Goal: Find specific page/section: Find specific page/section

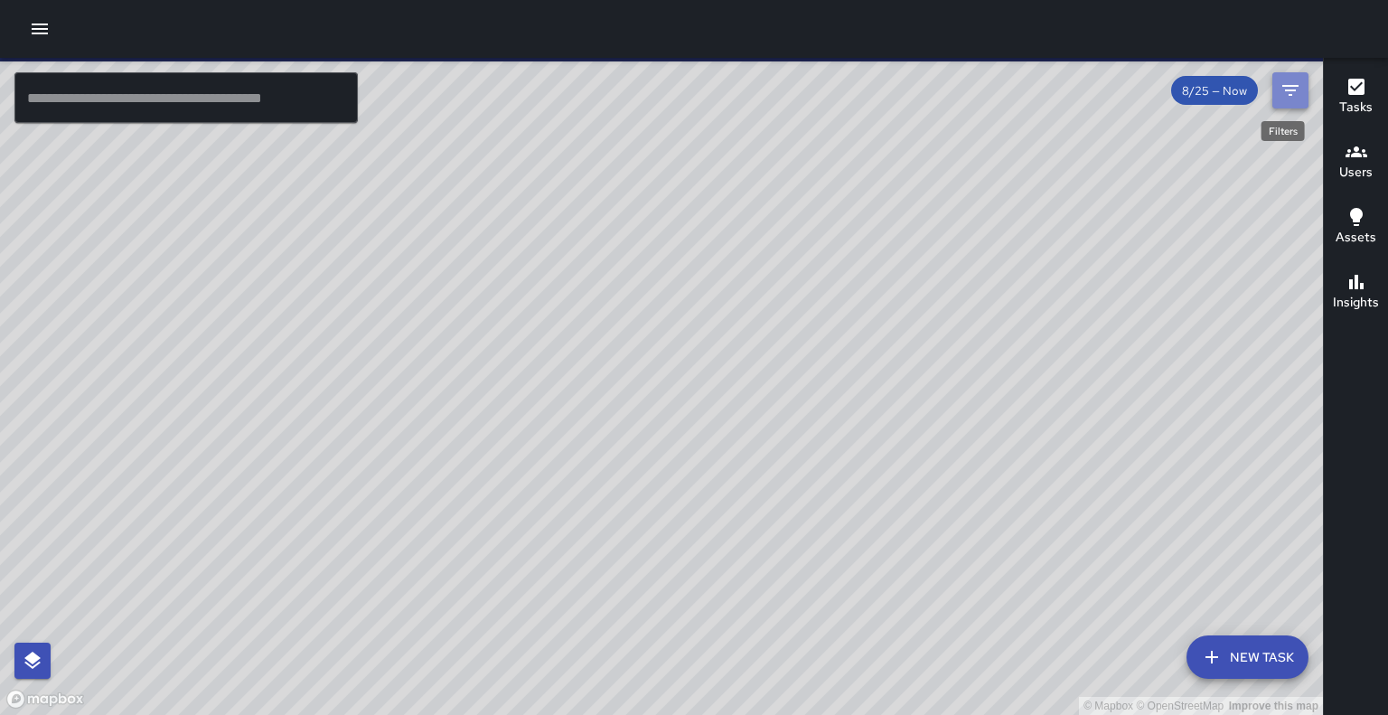
click at [1284, 97] on icon "Filters" at bounding box center [1291, 91] width 22 height 22
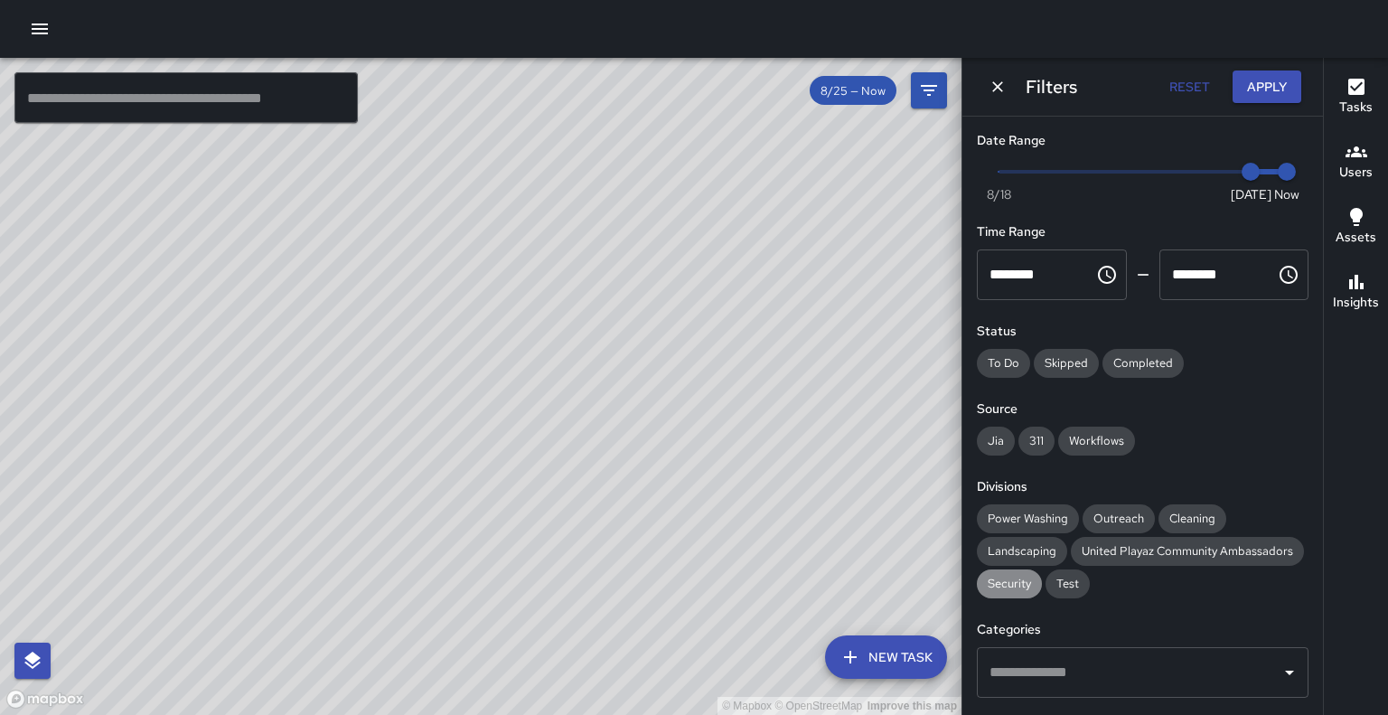
click at [1025, 591] on span "Security" at bounding box center [1009, 583] width 65 height 15
click at [1264, 89] on button "Apply" at bounding box center [1267, 87] width 69 height 33
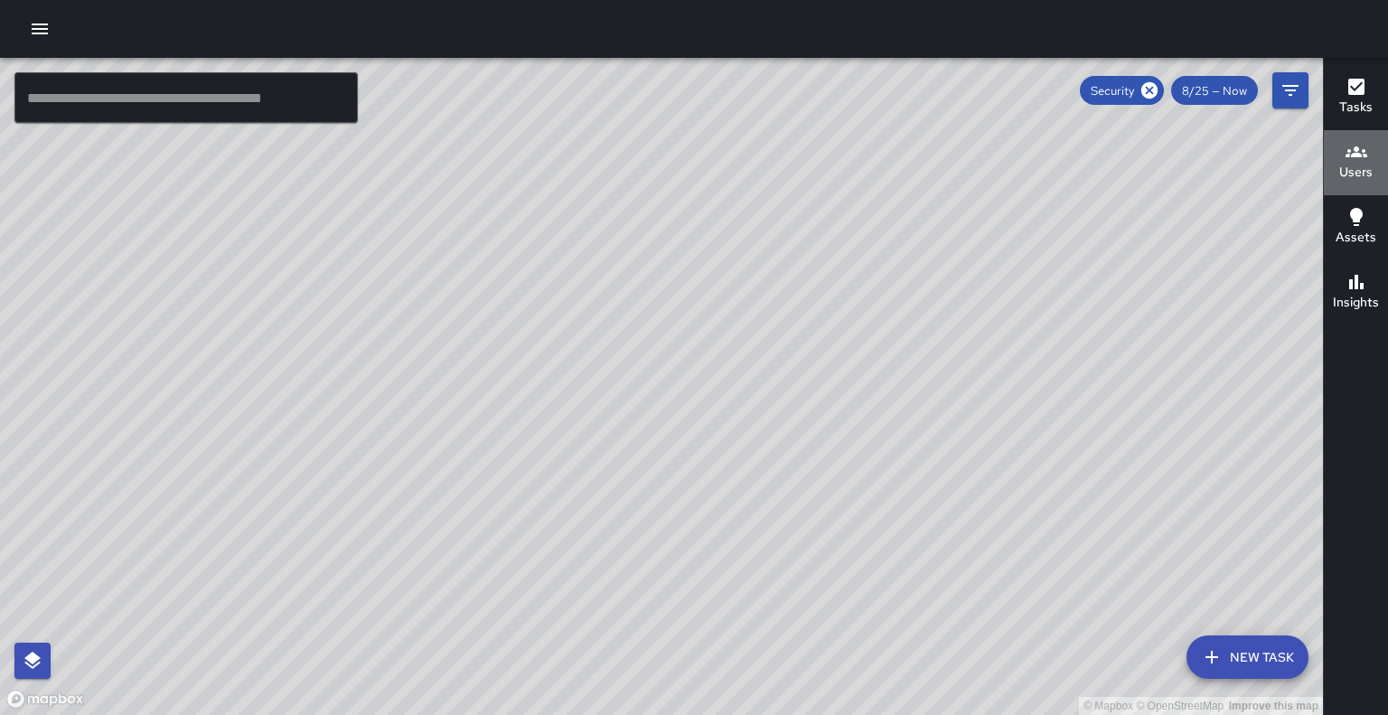
click at [1358, 165] on h6 "Users" at bounding box center [1356, 173] width 33 height 20
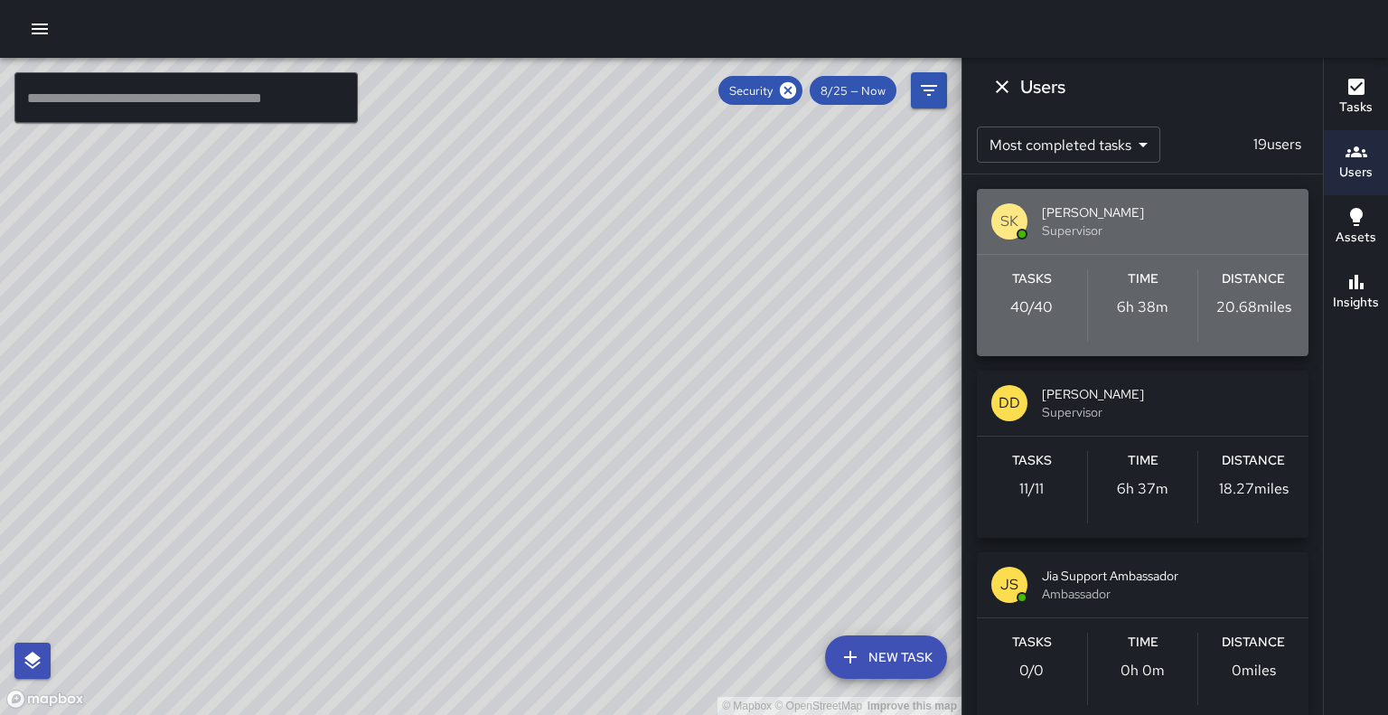
click at [1208, 240] on span "Supervisor" at bounding box center [1168, 230] width 252 height 18
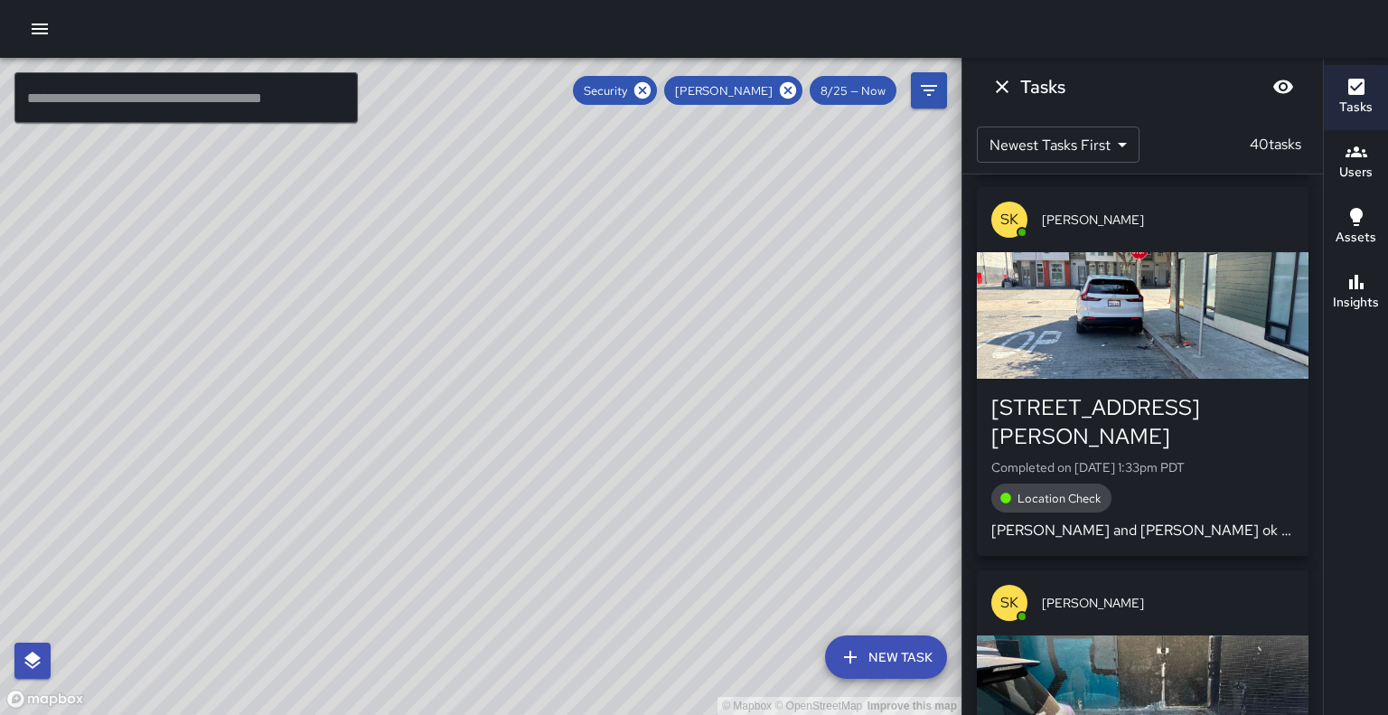
scroll to position [769, 0]
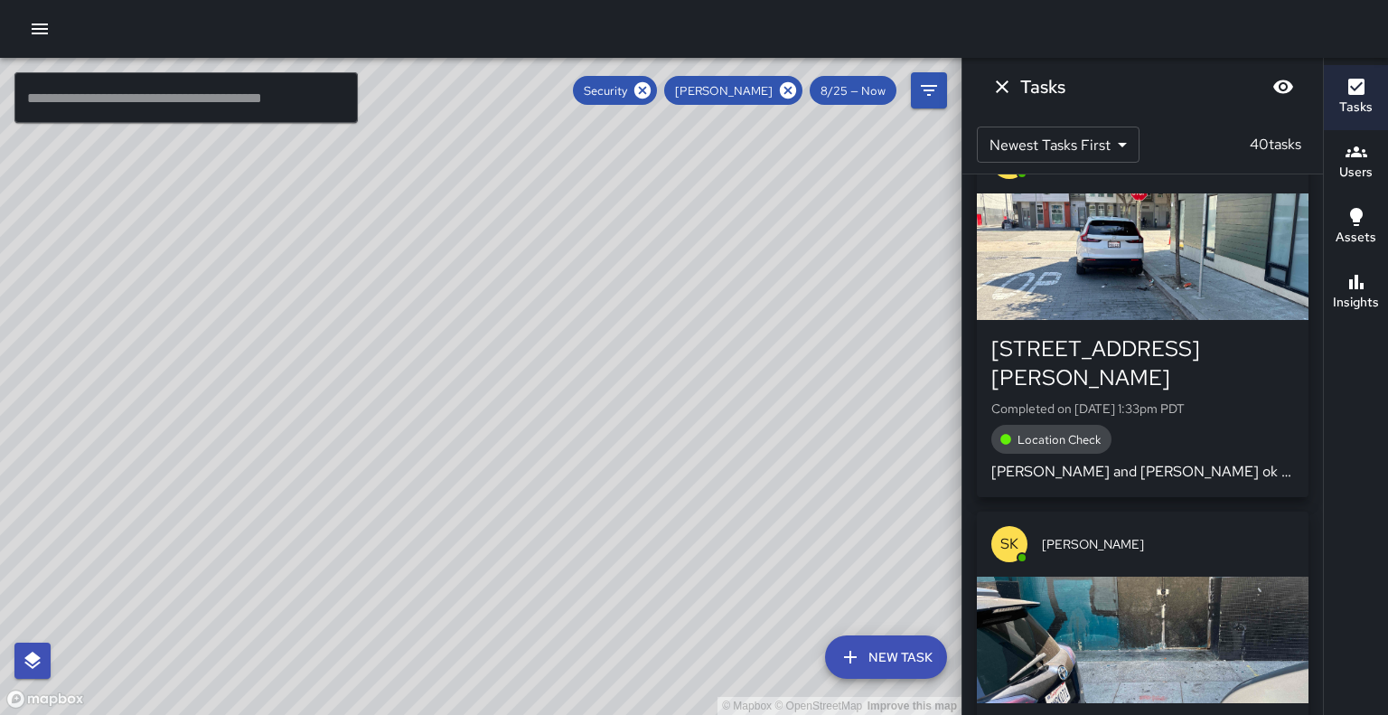
click at [1294, 447] on div "SK [PERSON_NAME] [STREET_ADDRESS][PERSON_NAME] Completed on [DATE] 1:48pm PDT W…" at bounding box center [1143, 444] width 361 height 541
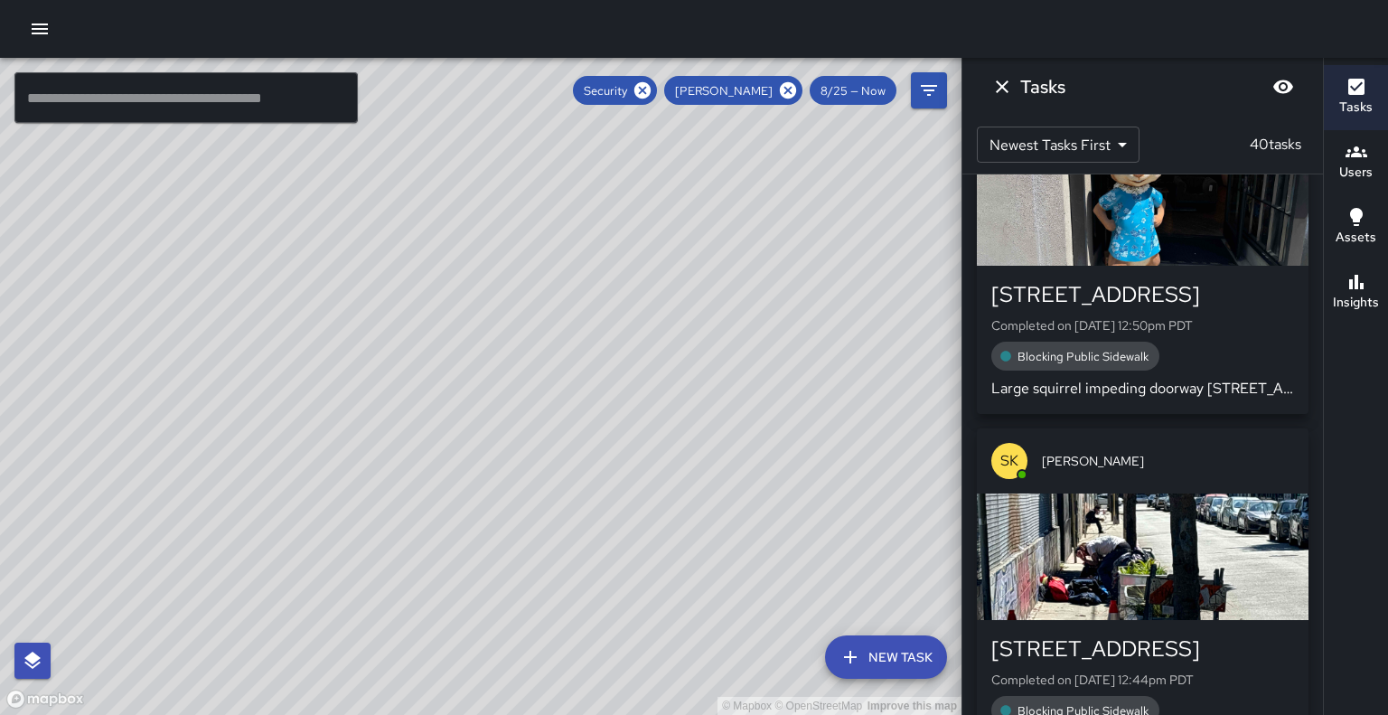
scroll to position [4134, 0]
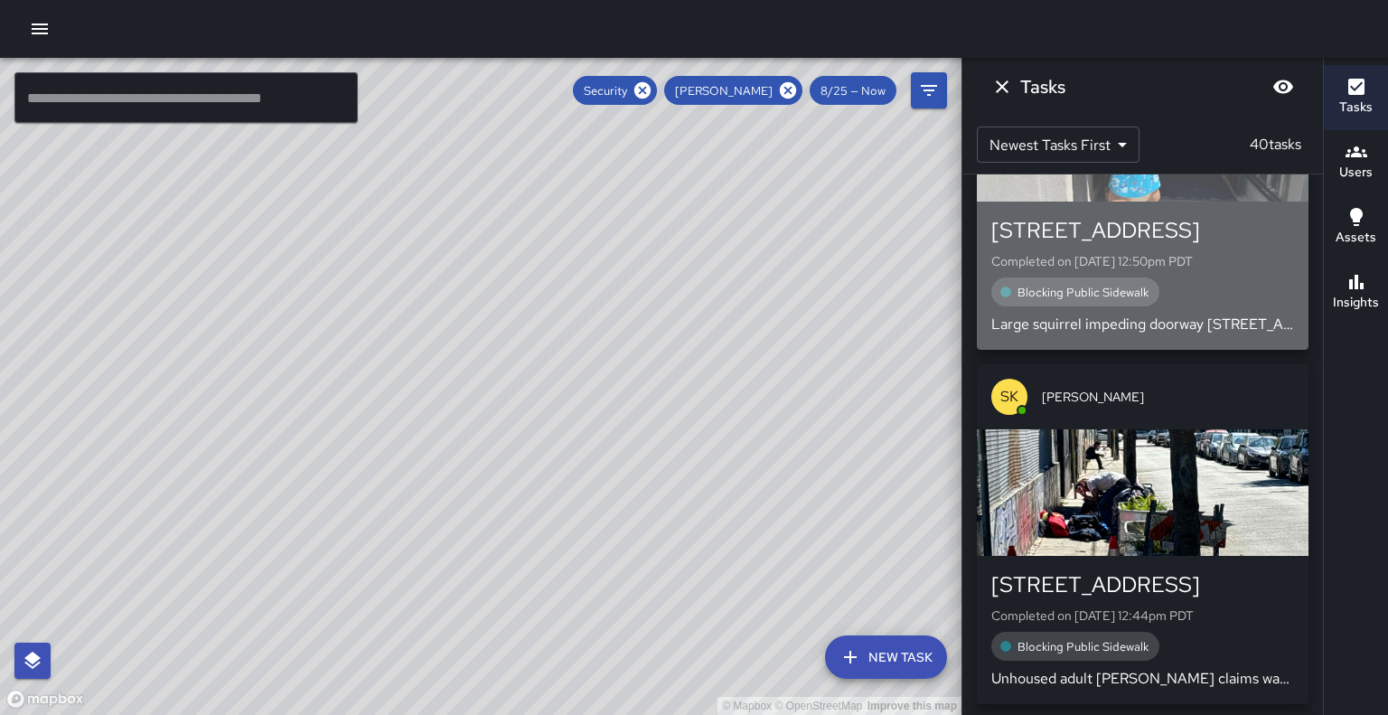
click at [1163, 202] on div "button" at bounding box center [1143, 138] width 332 height 127
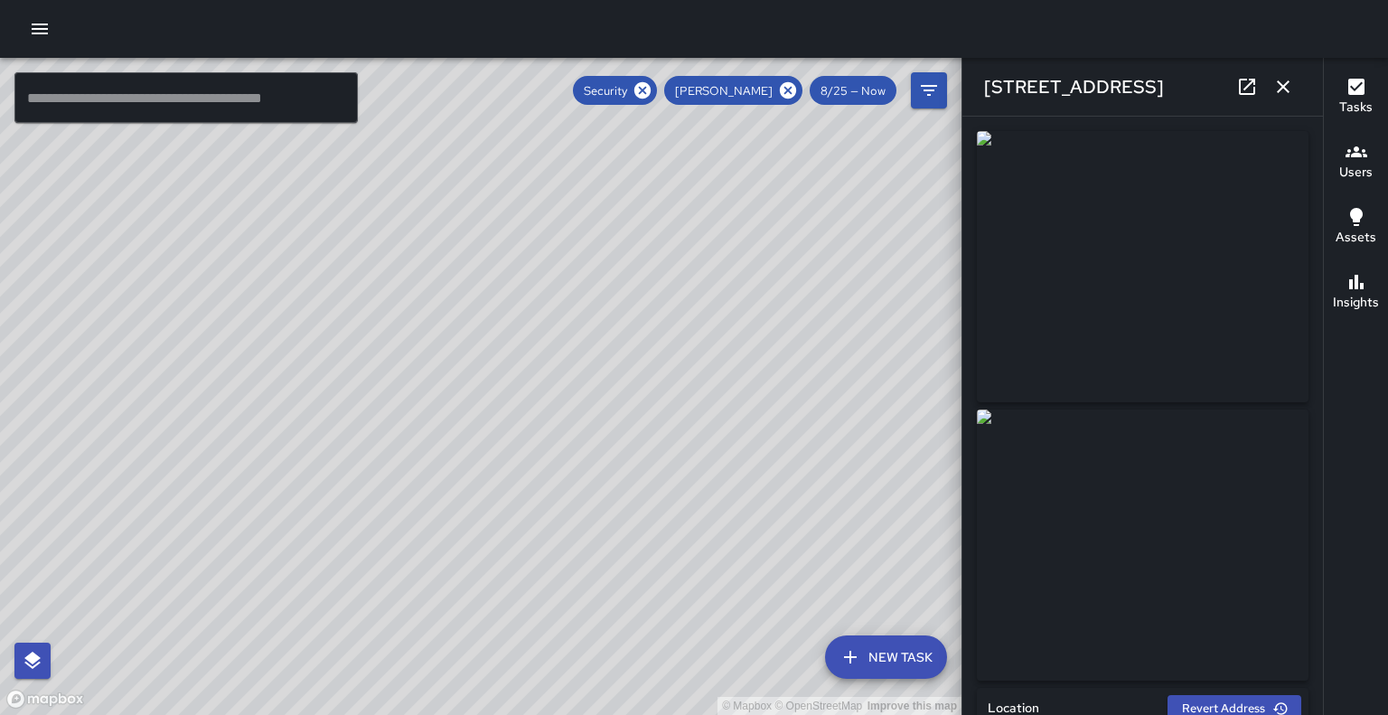
type input "**********"
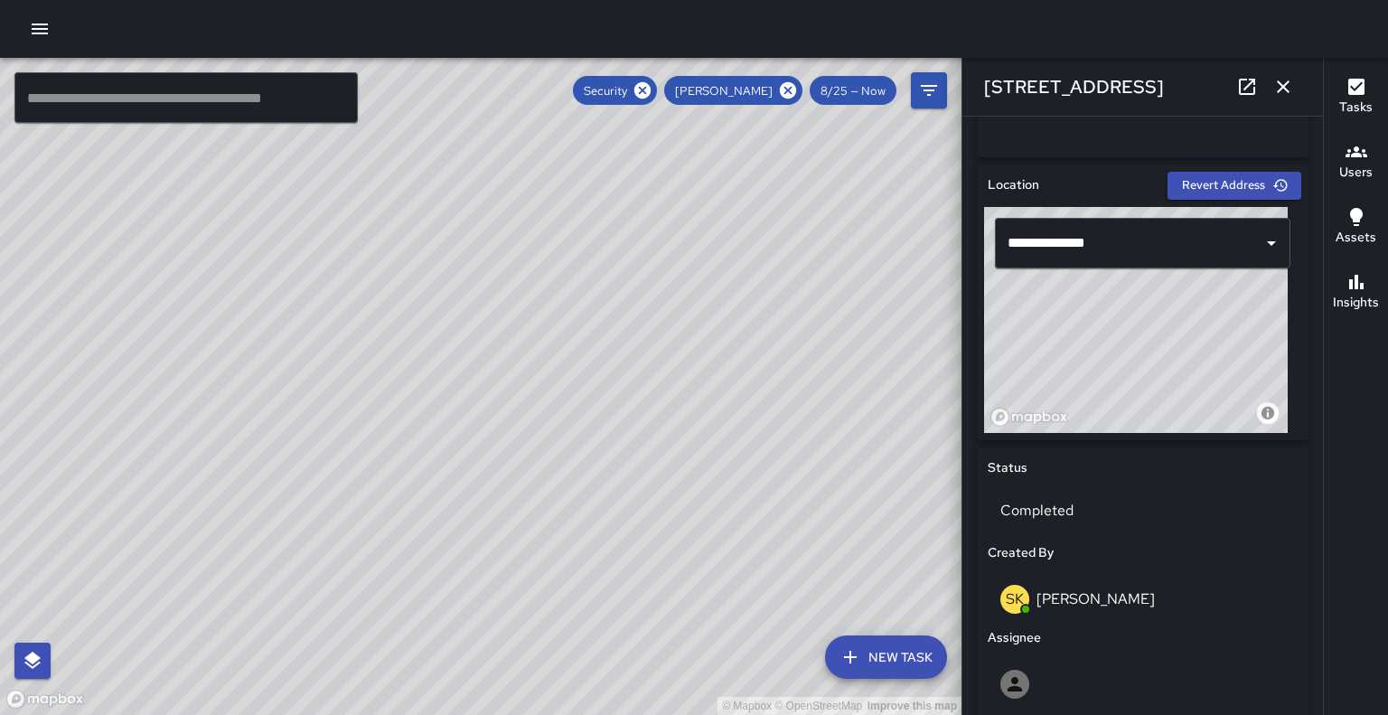
scroll to position [1047, 0]
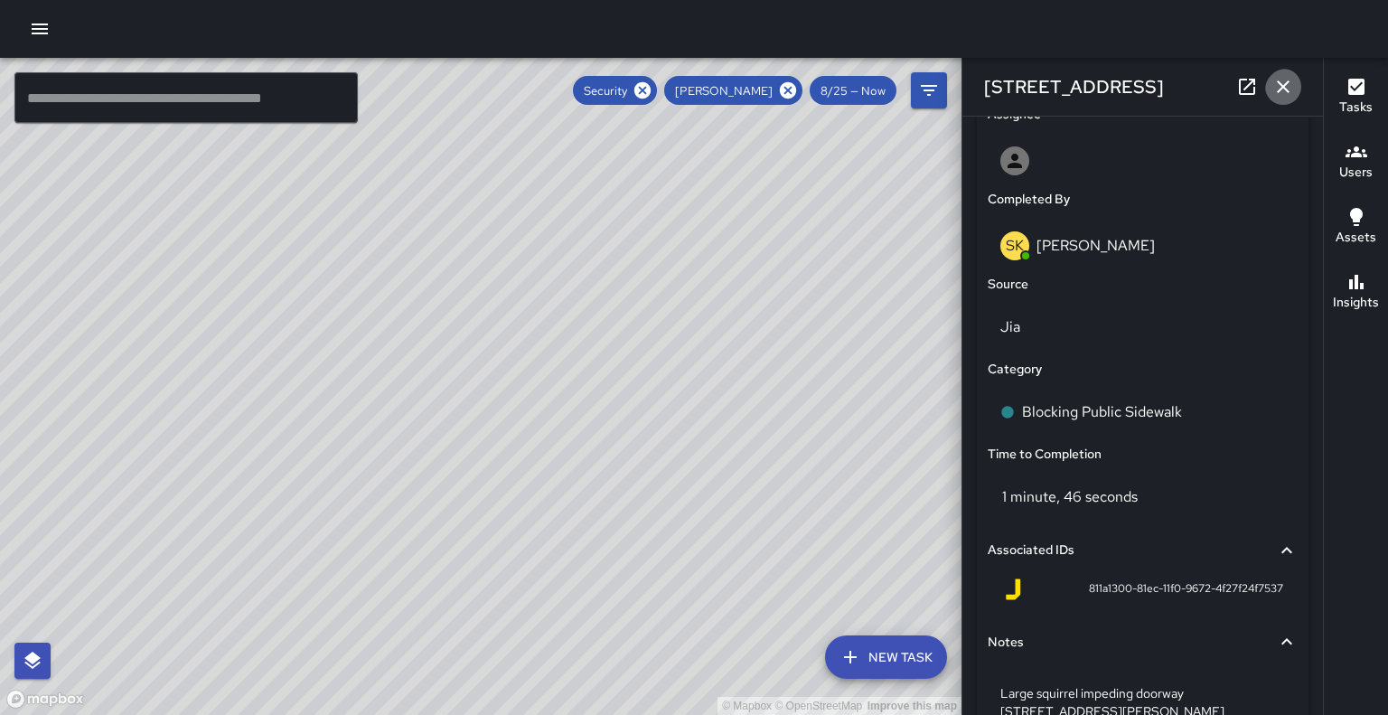
click at [1288, 91] on icon "button" at bounding box center [1284, 87] width 22 height 22
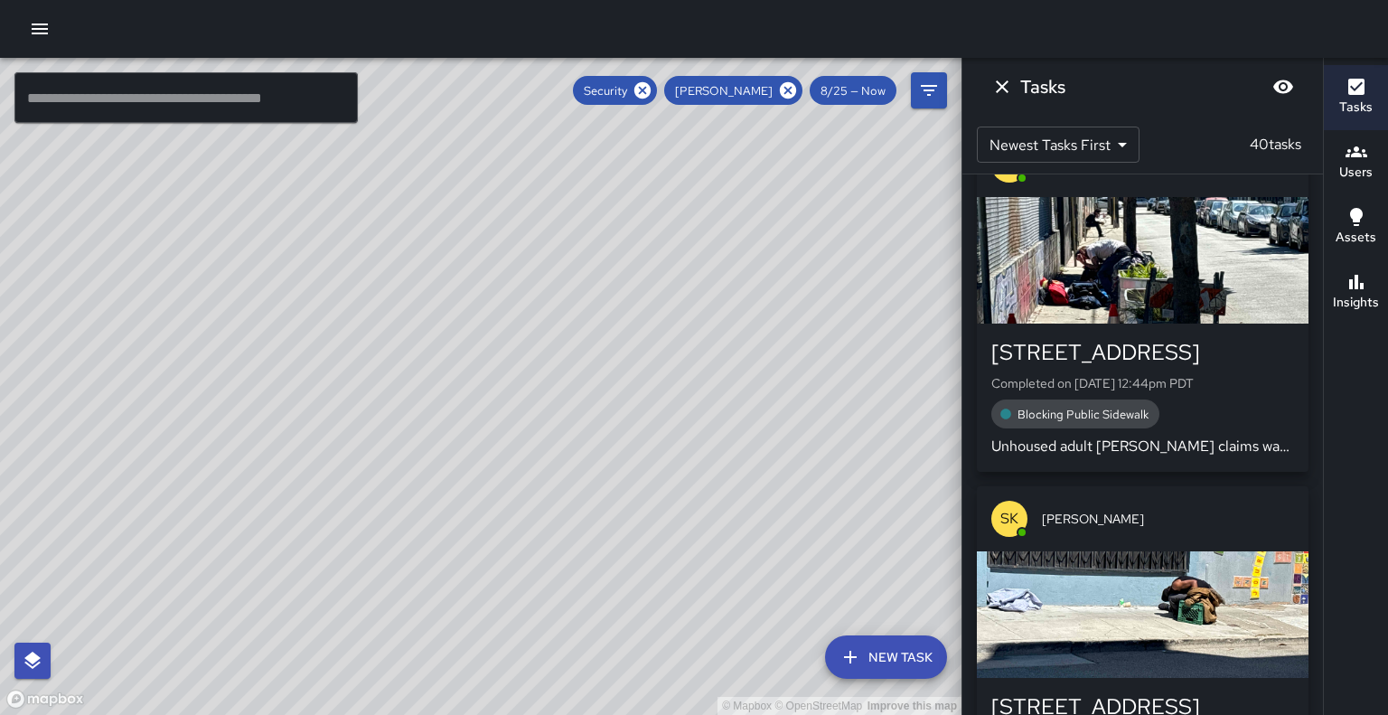
scroll to position [4388, 0]
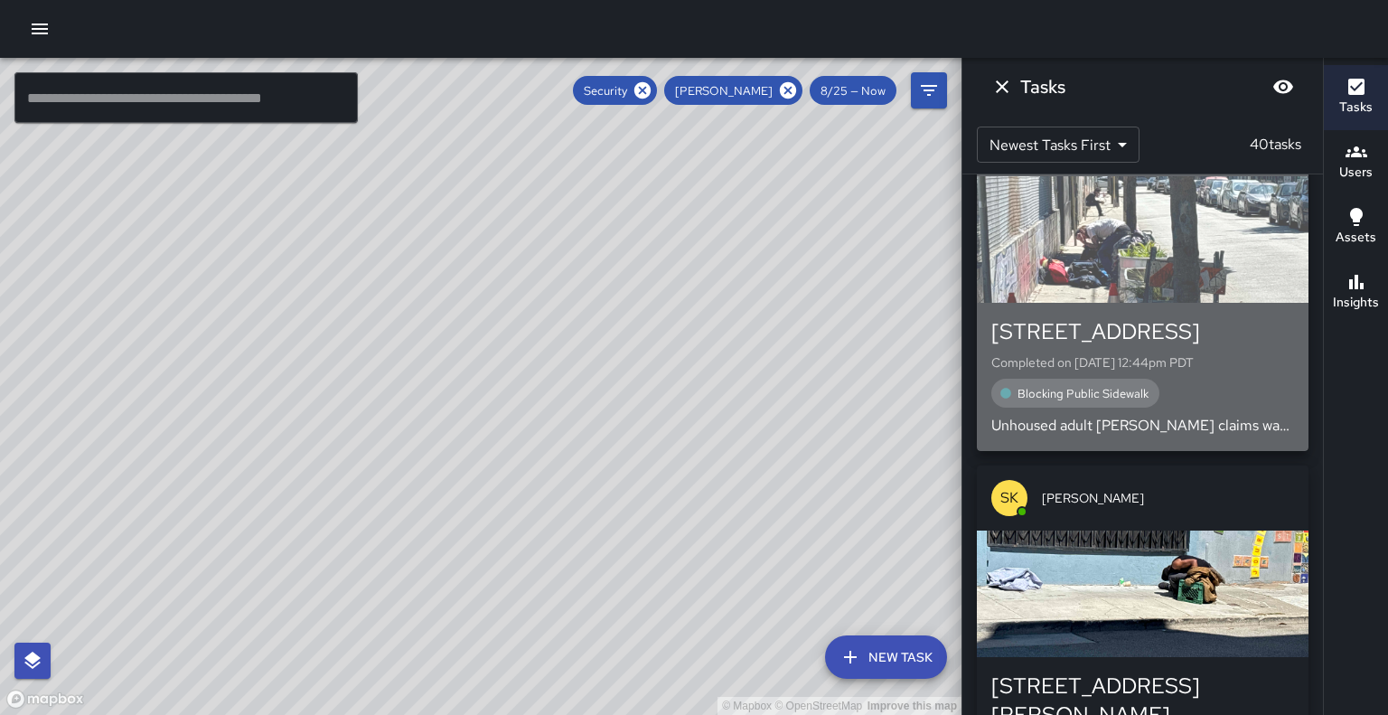
click at [1227, 408] on div "Blocking Public Sidewalk" at bounding box center [1143, 393] width 303 height 29
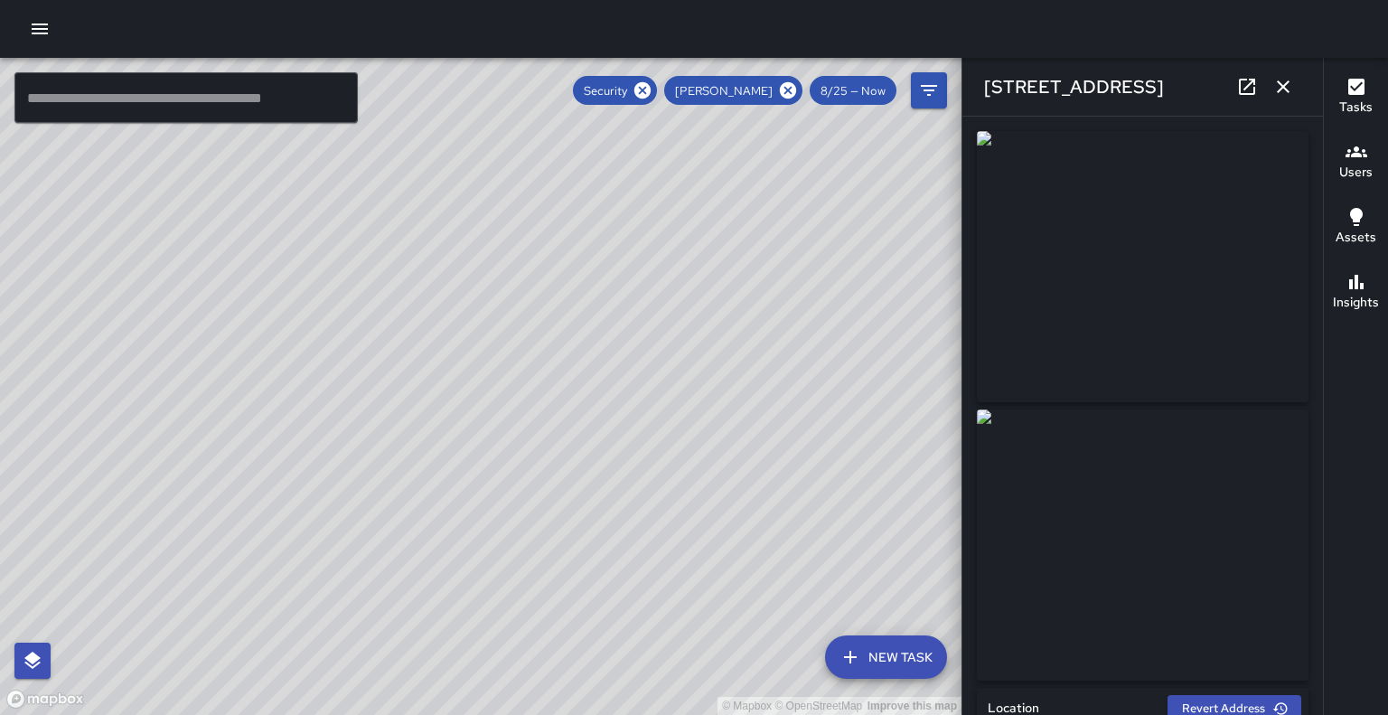
type input "**********"
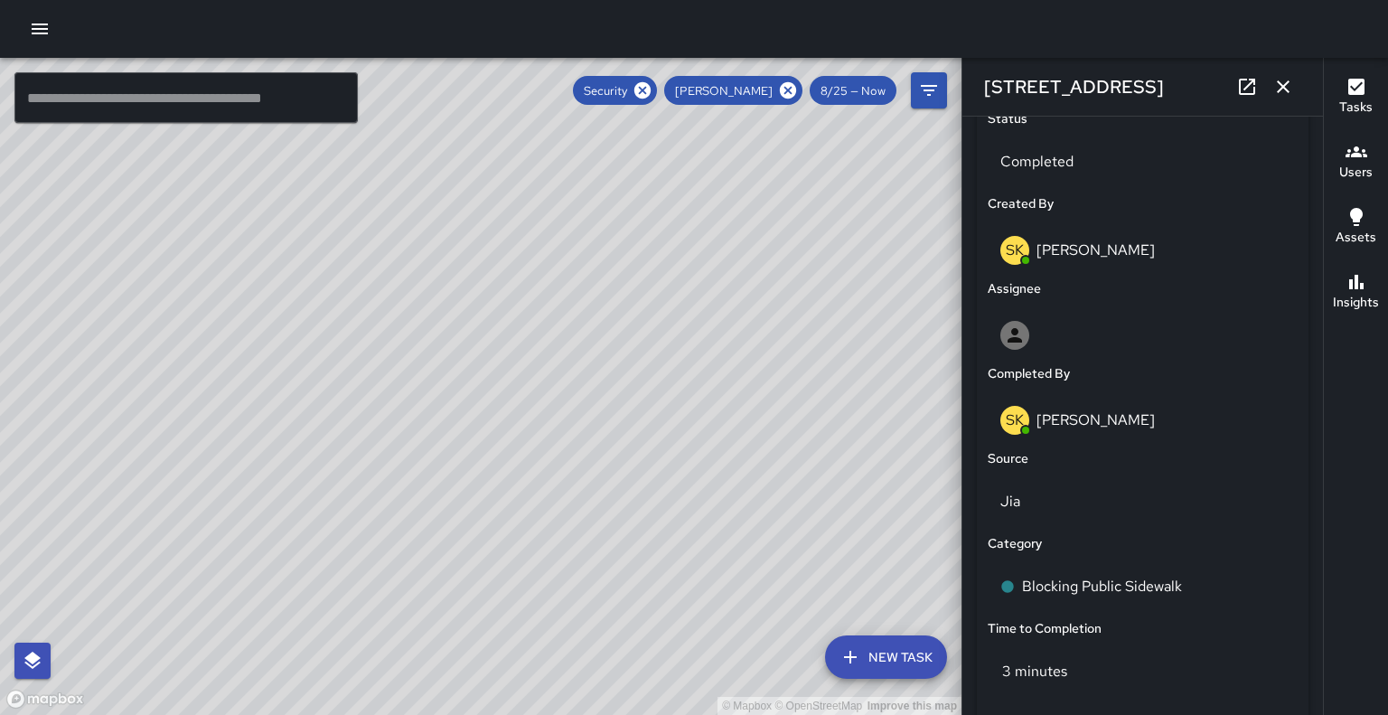
scroll to position [882, 0]
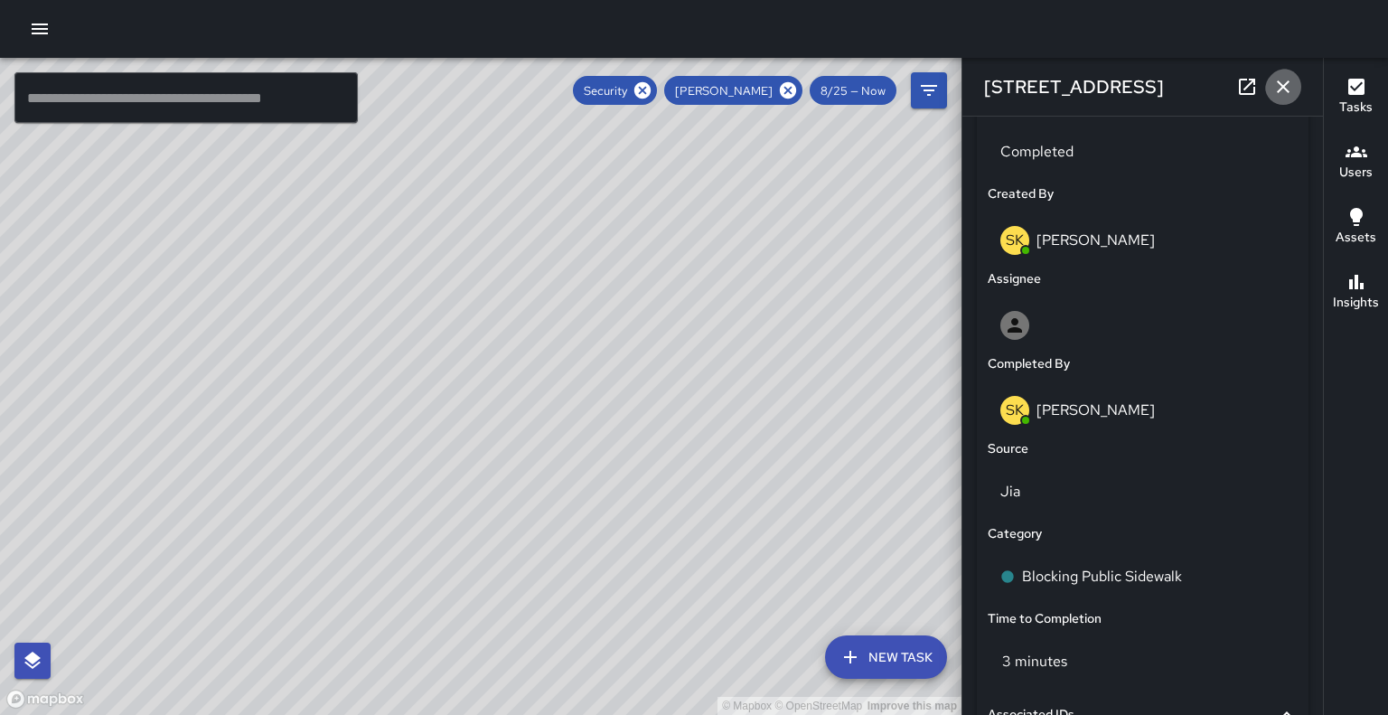
click at [1282, 86] on icon "button" at bounding box center [1283, 86] width 13 height 13
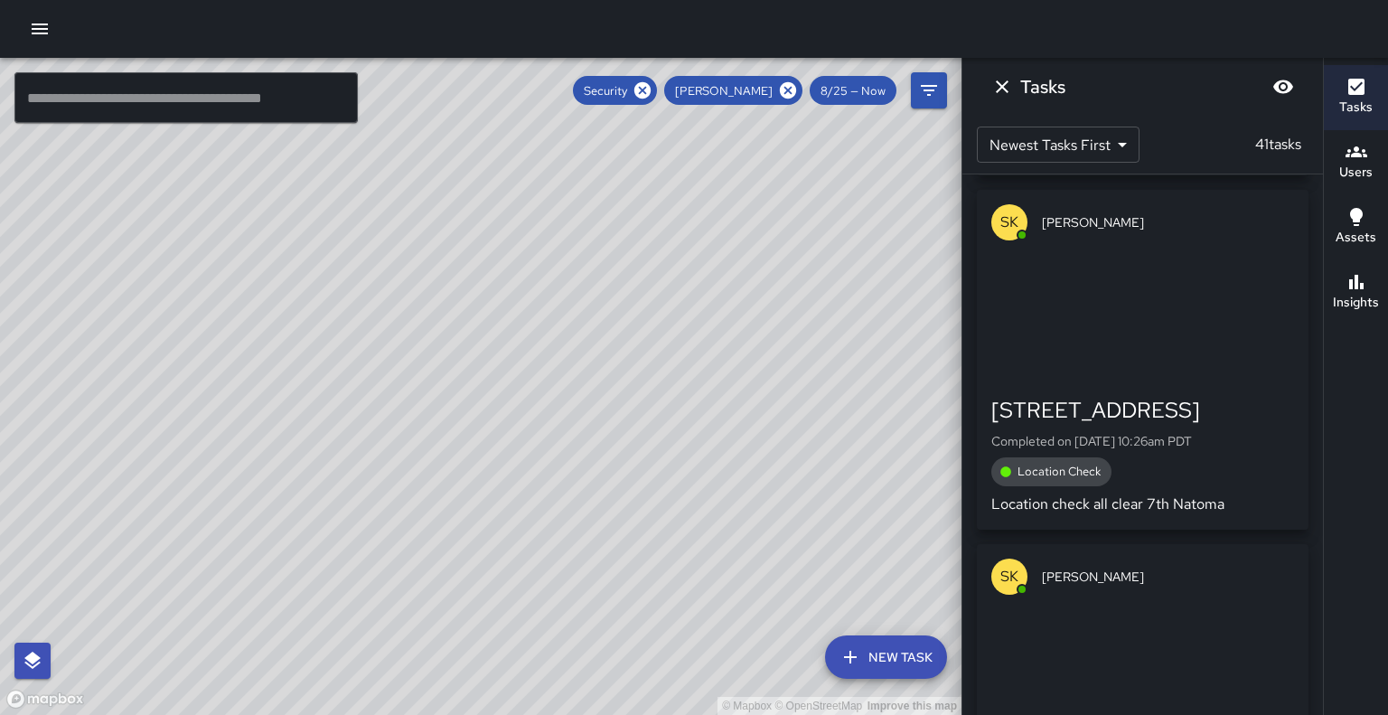
scroll to position [8763, 0]
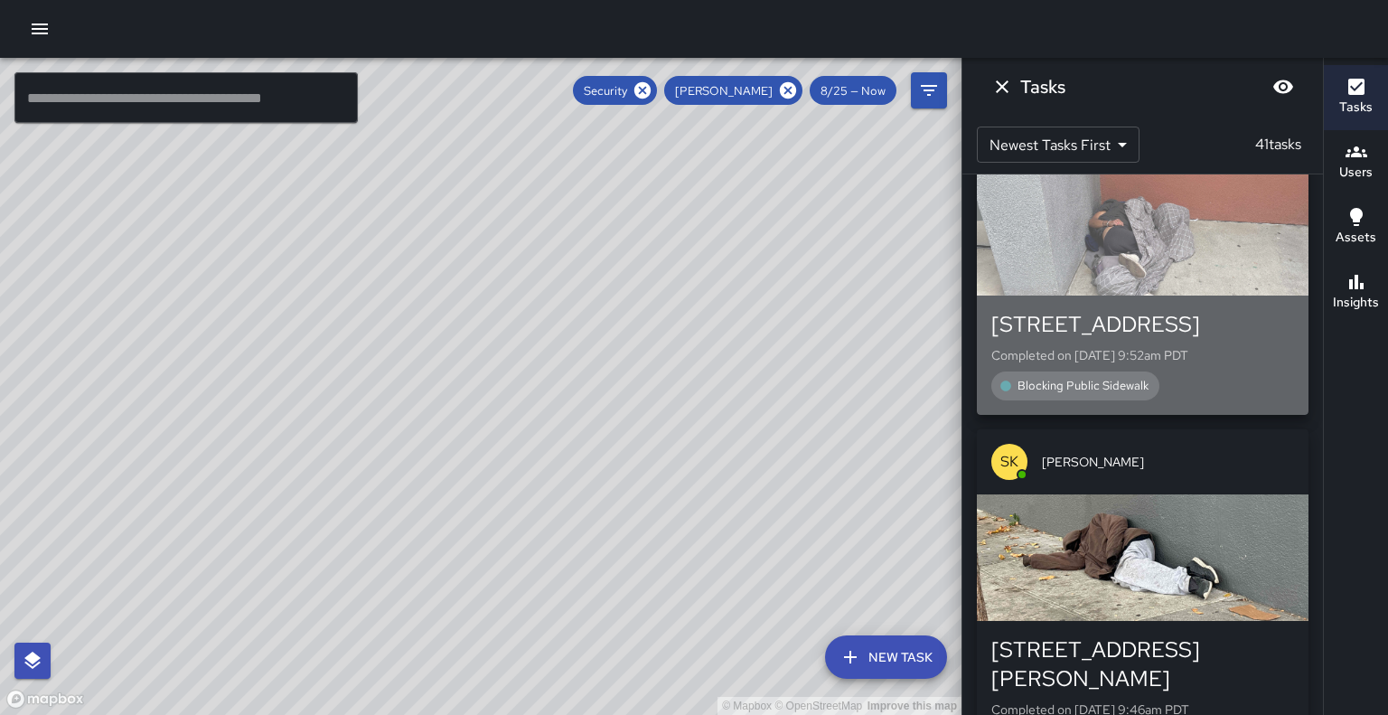
click at [1211, 296] on div "button" at bounding box center [1143, 232] width 332 height 127
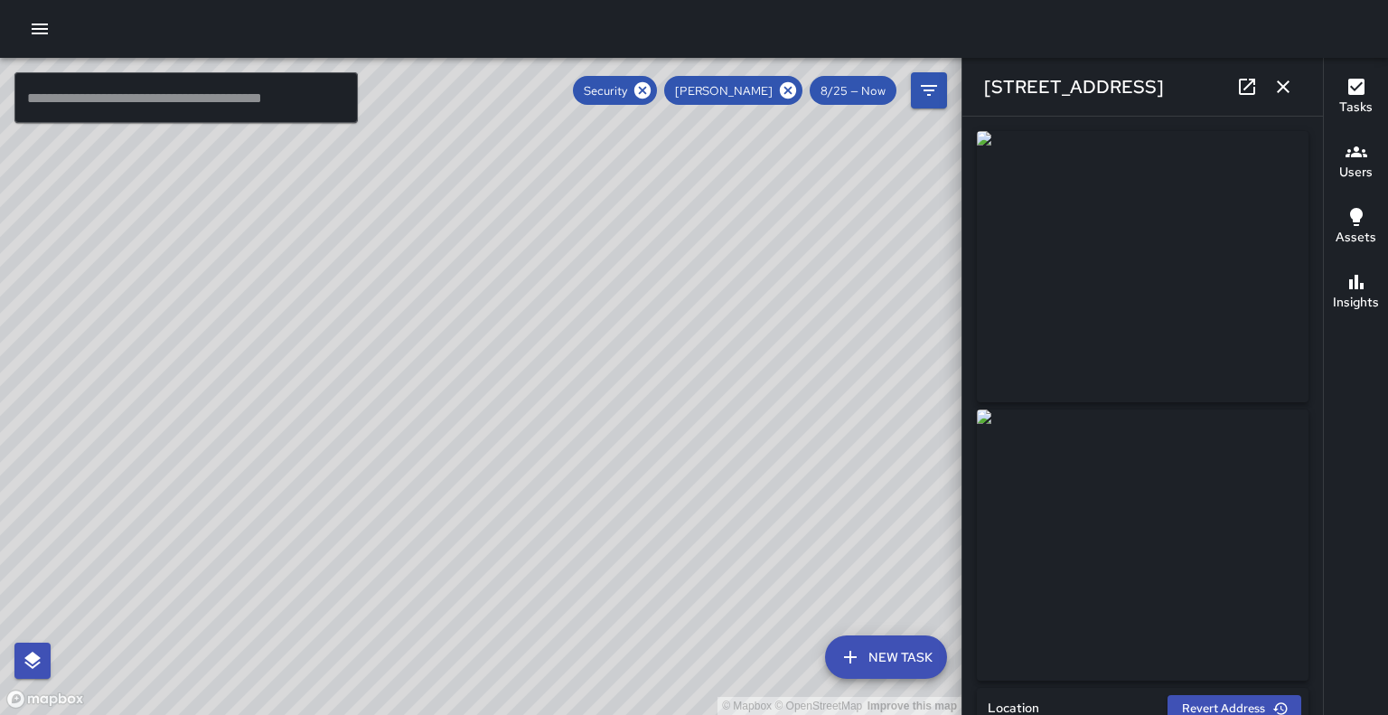
type input "**********"
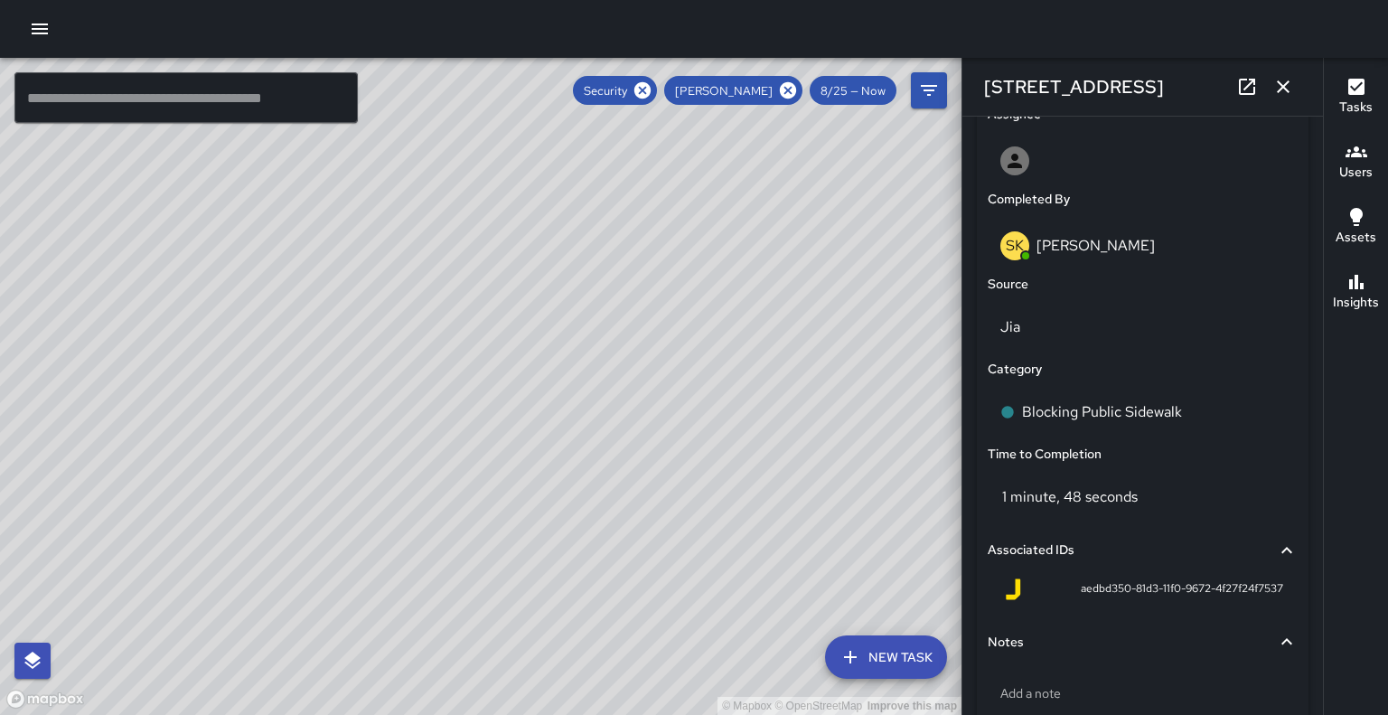
scroll to position [1247, 0]
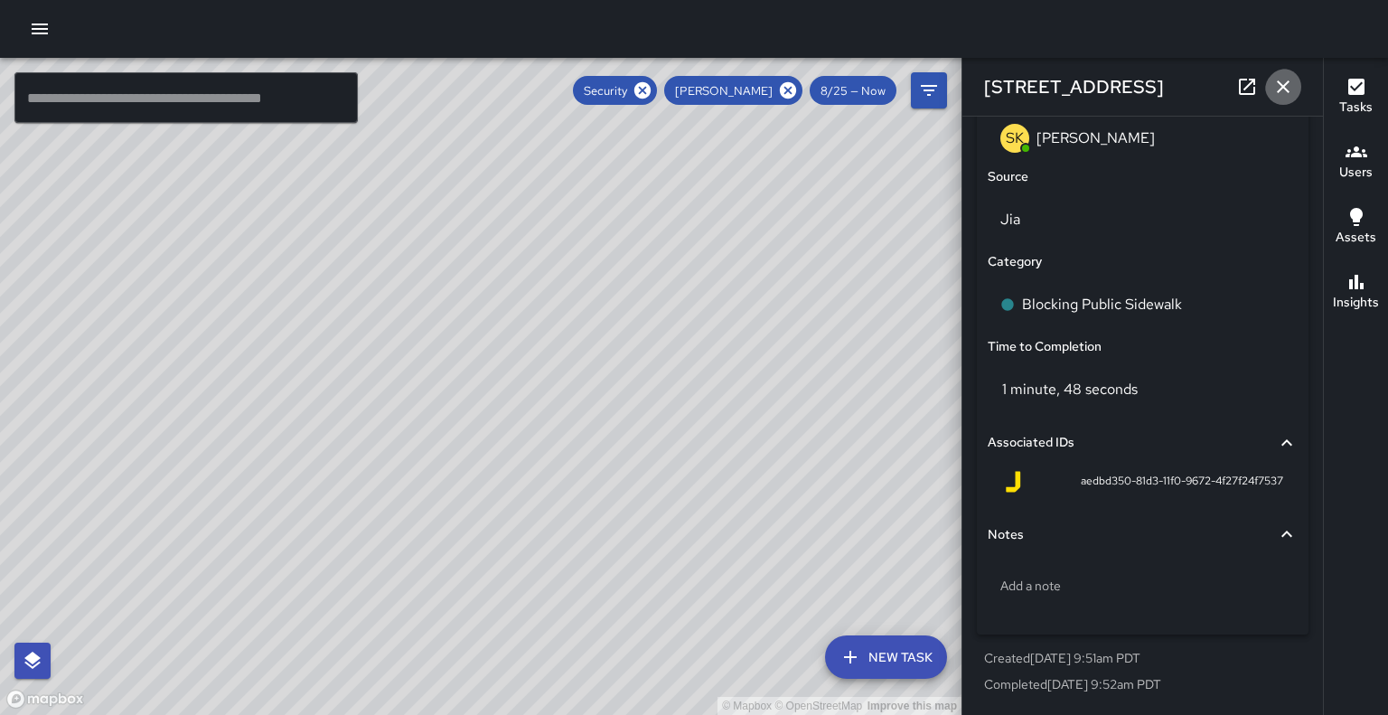
click at [1284, 82] on icon "button" at bounding box center [1283, 86] width 13 height 13
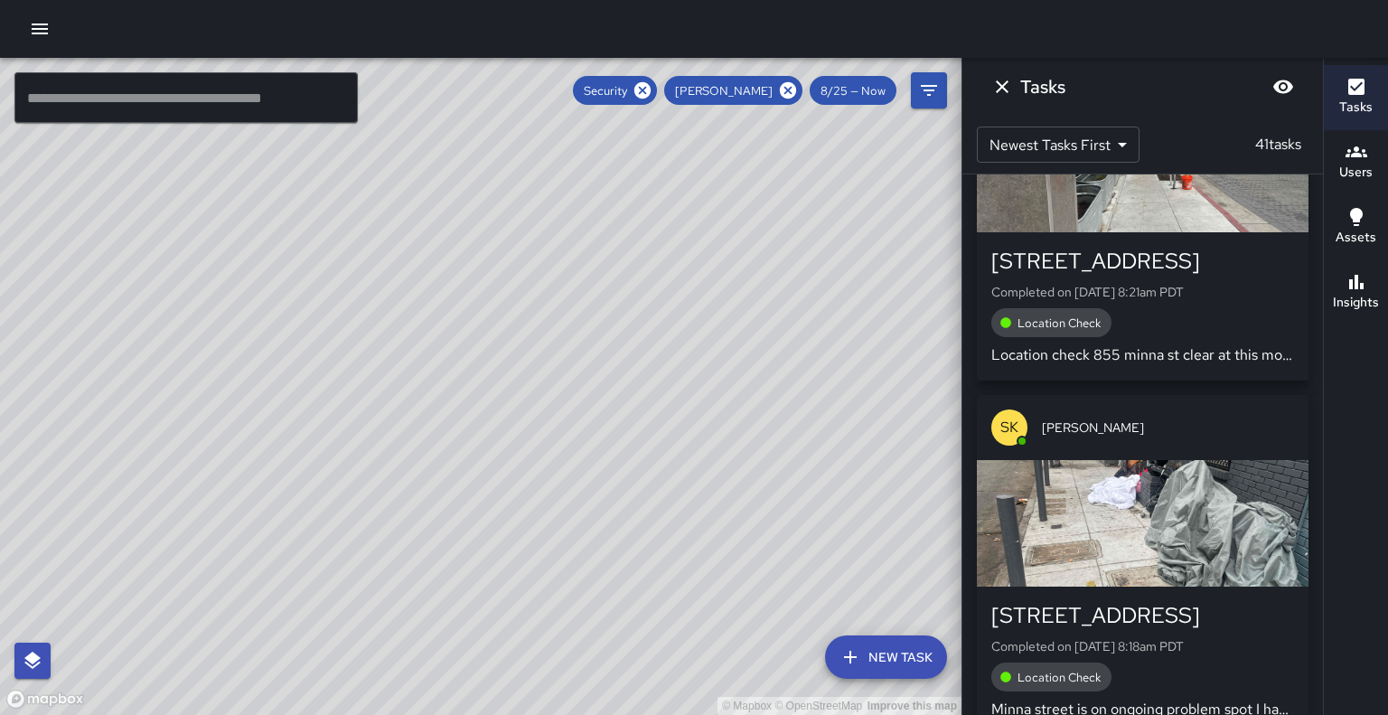
scroll to position [12546, 0]
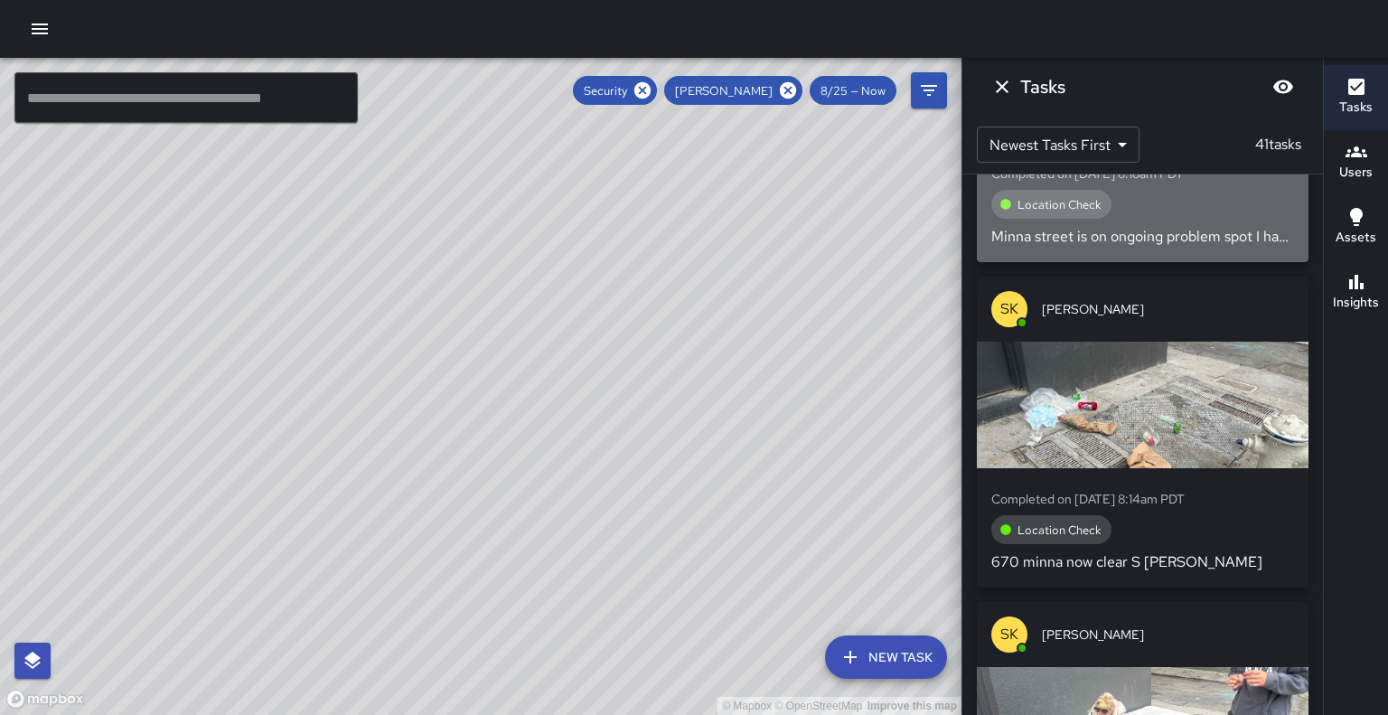
click at [1225, 114] on div "button" at bounding box center [1143, 50] width 332 height 127
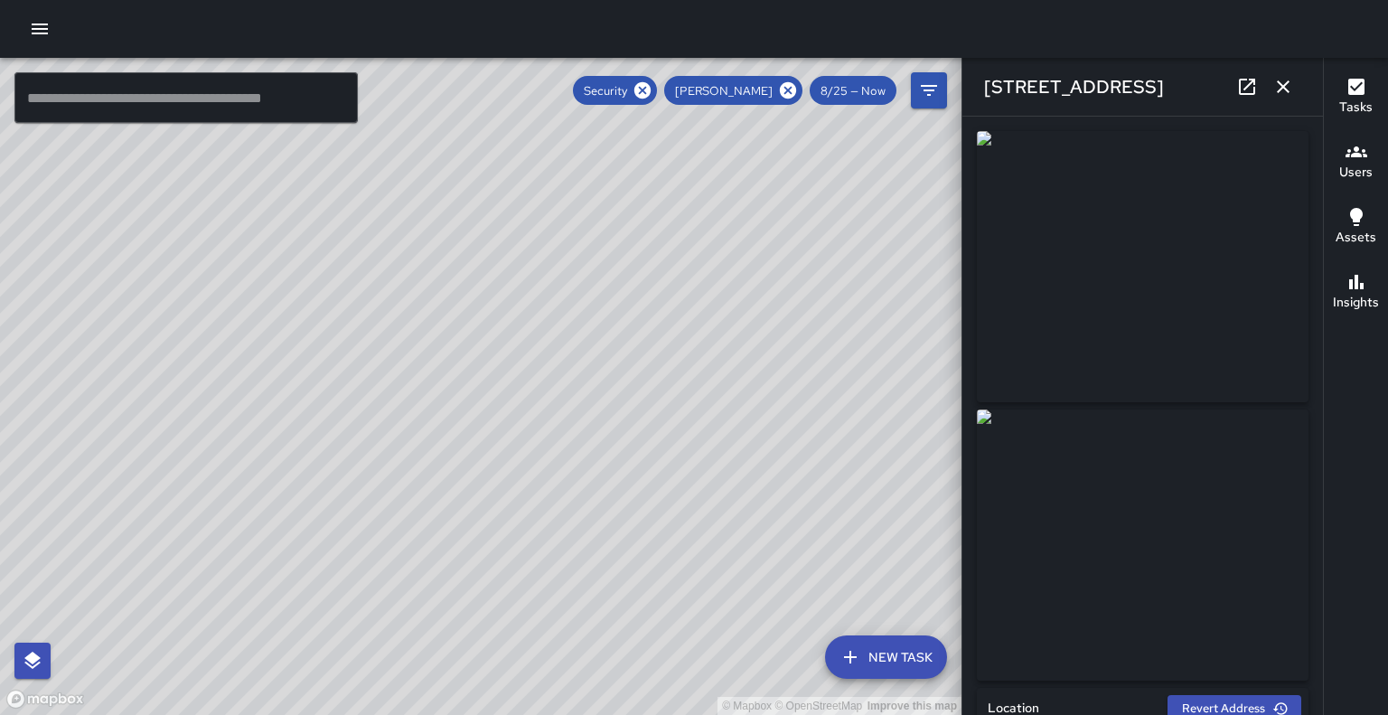
type input "**********"
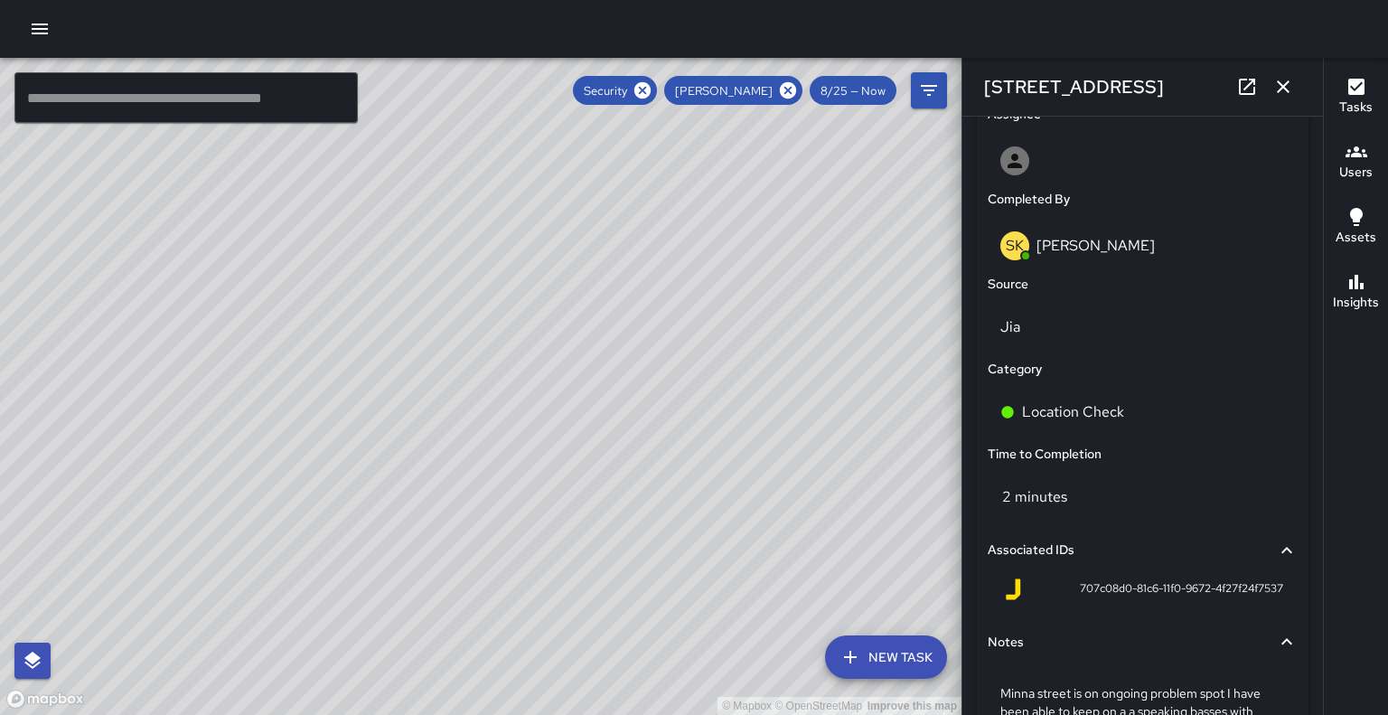
scroll to position [1338, 0]
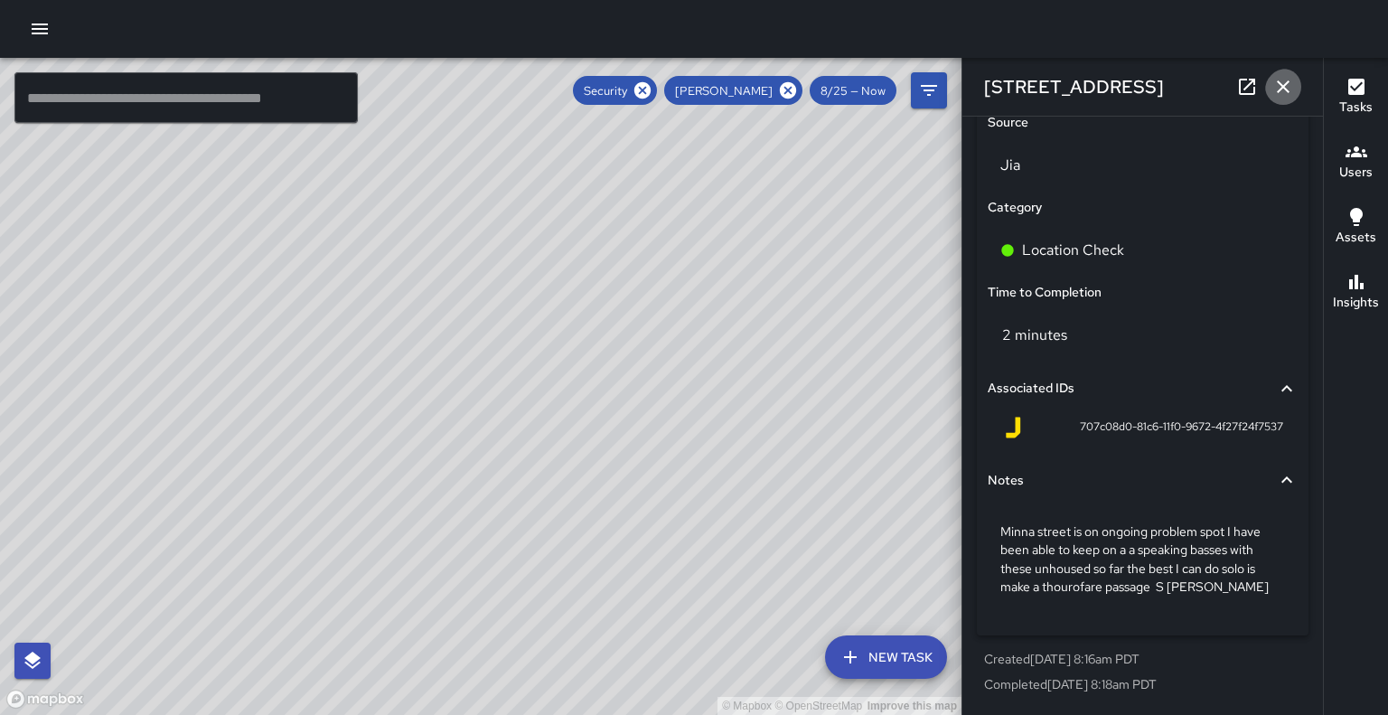
click at [1277, 82] on icon "button" at bounding box center [1283, 86] width 13 height 13
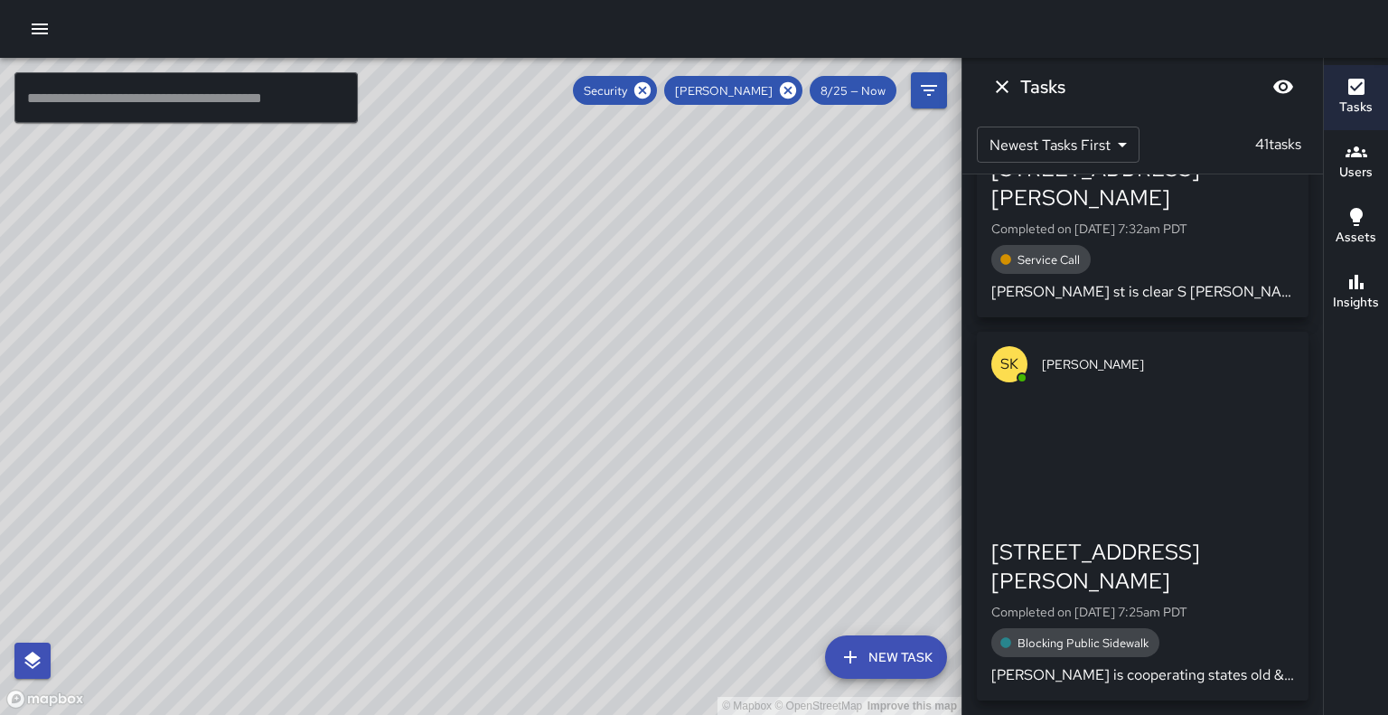
scroll to position [14636, 0]
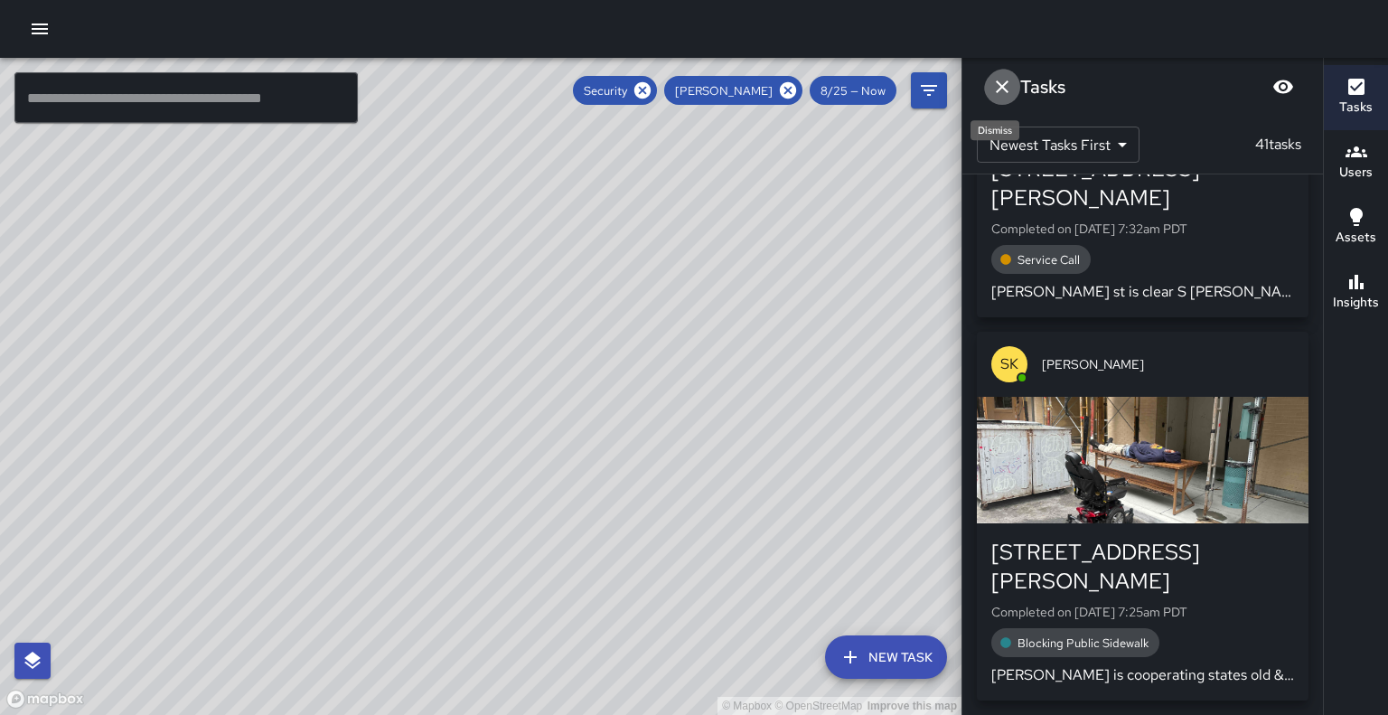
click at [1009, 85] on icon "Dismiss" at bounding box center [1003, 87] width 22 height 22
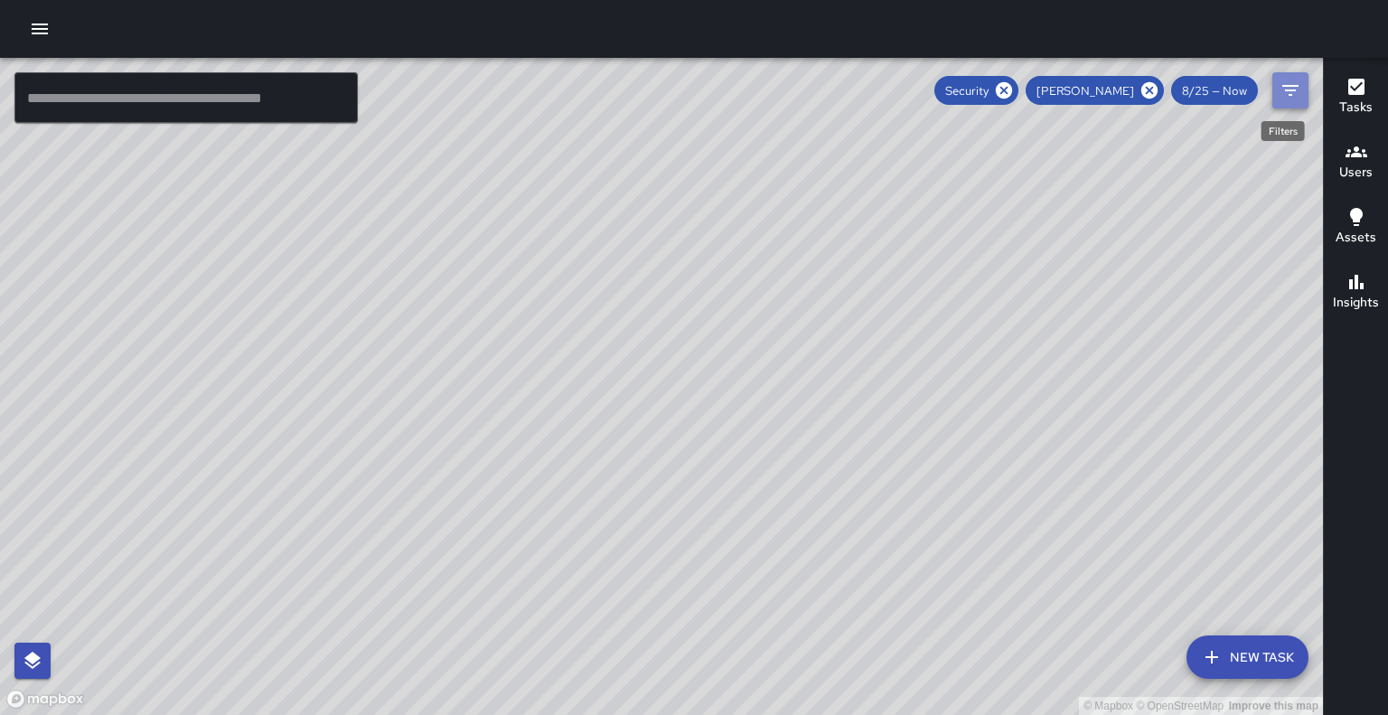
click at [1289, 95] on icon "Filters" at bounding box center [1291, 90] width 16 height 11
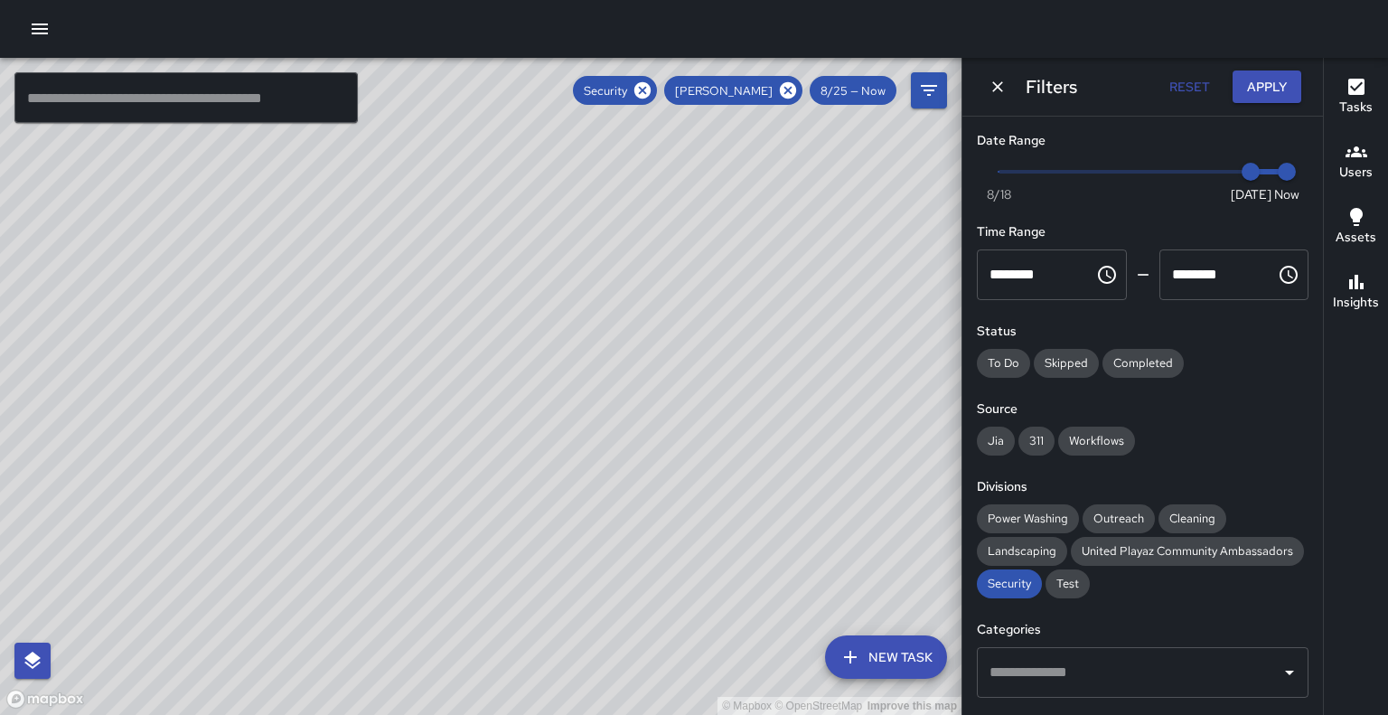
scroll to position [400, 0]
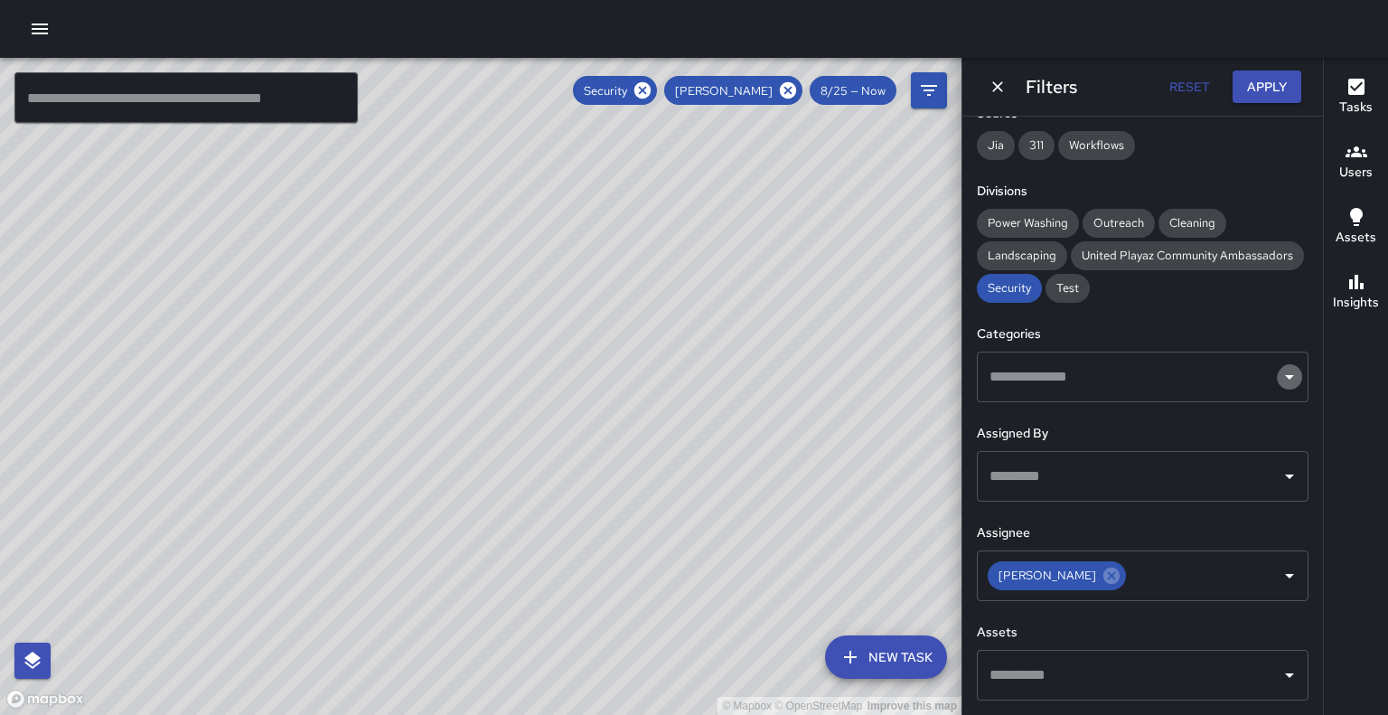
click at [1279, 366] on icon "Open" at bounding box center [1290, 377] width 22 height 22
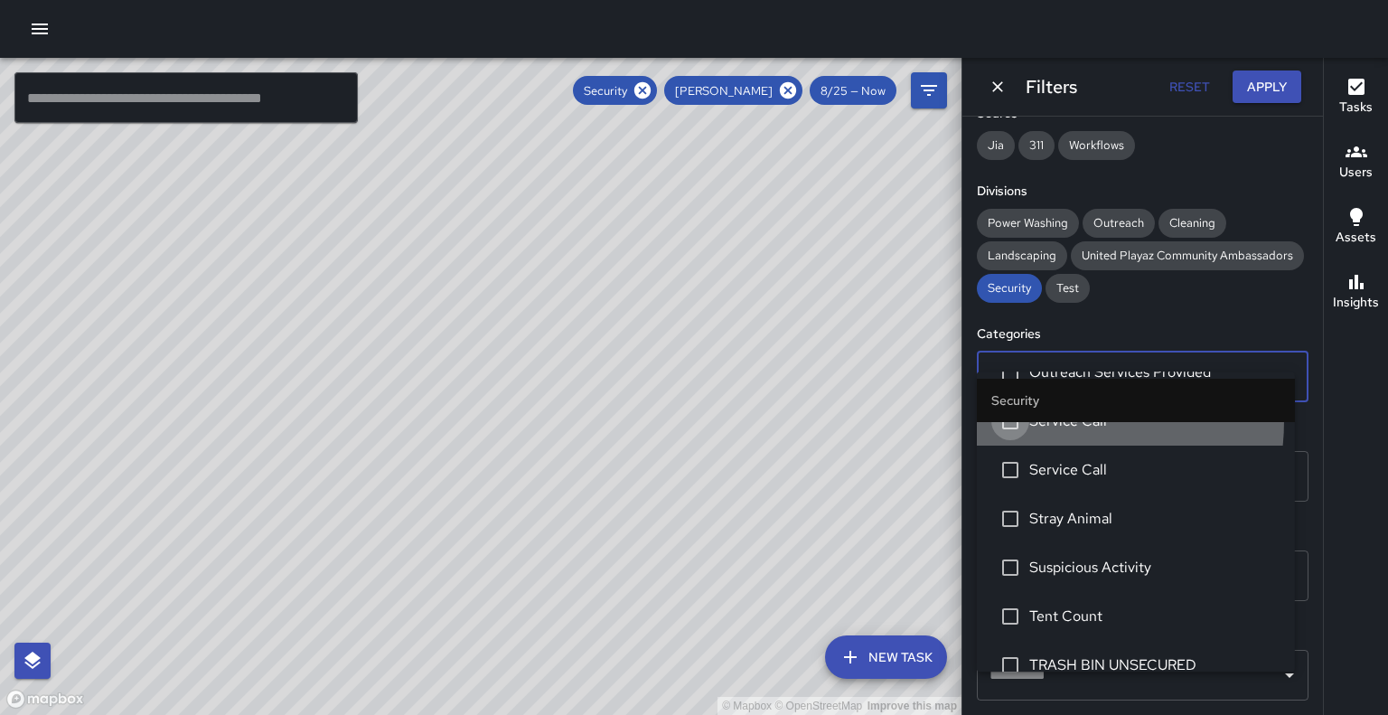
scroll to position [0, 0]
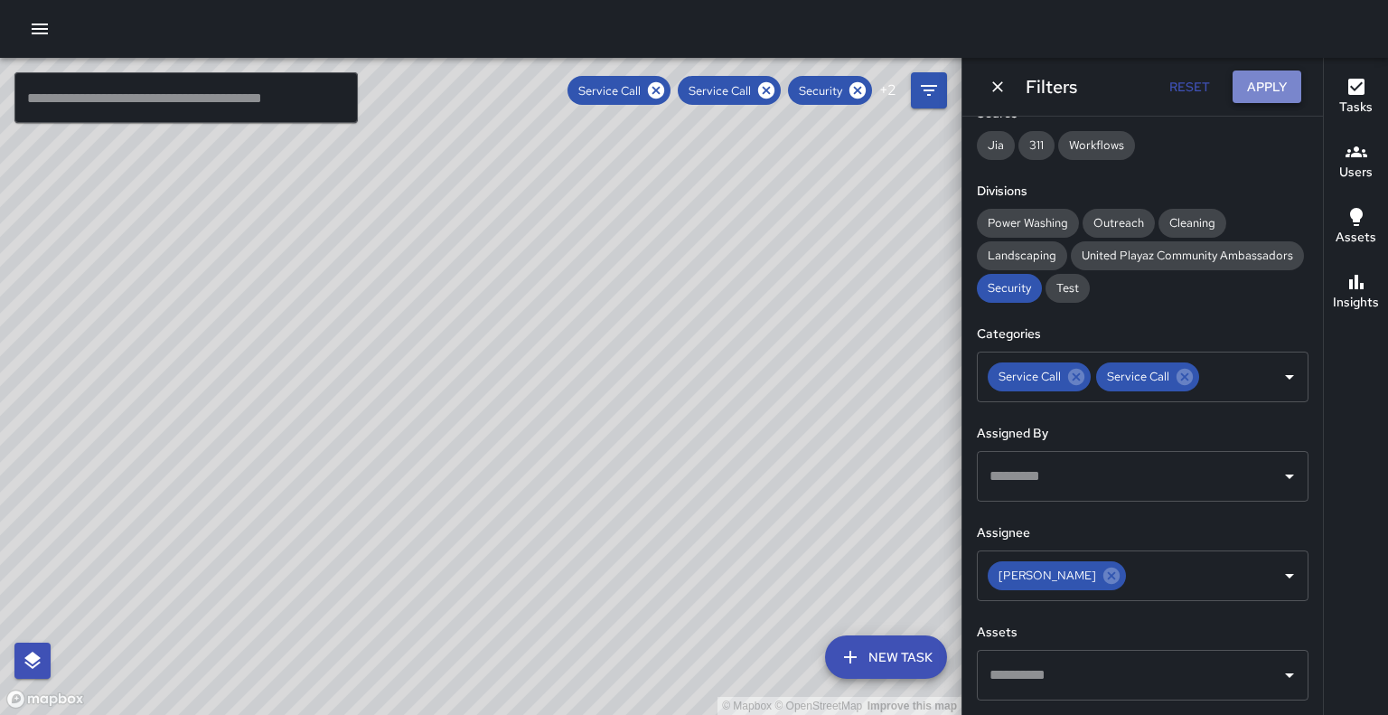
click at [1256, 86] on button "Apply" at bounding box center [1267, 87] width 69 height 33
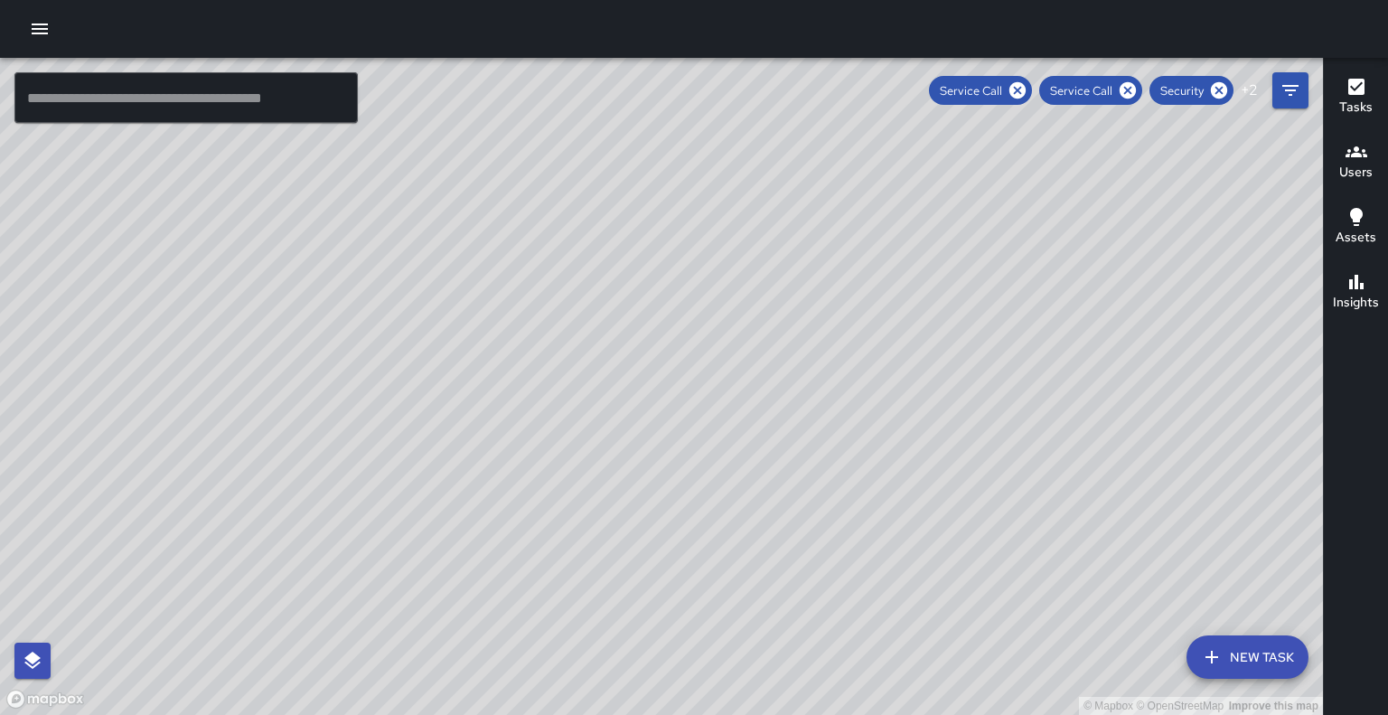
drag, startPoint x: 1140, startPoint y: 336, endPoint x: 921, endPoint y: 268, distance: 229.0
drag, startPoint x: 921, startPoint y: 268, endPoint x: 778, endPoint y: 167, distance: 175.1
click at [778, 167] on div "© Mapbox © OpenStreetMap Improve this map" at bounding box center [661, 386] width 1323 height 657
drag, startPoint x: 896, startPoint y: 481, endPoint x: 804, endPoint y: 296, distance: 205.8
click at [804, 296] on div "© Mapbox © OpenStreetMap Improve this map" at bounding box center [661, 386] width 1323 height 657
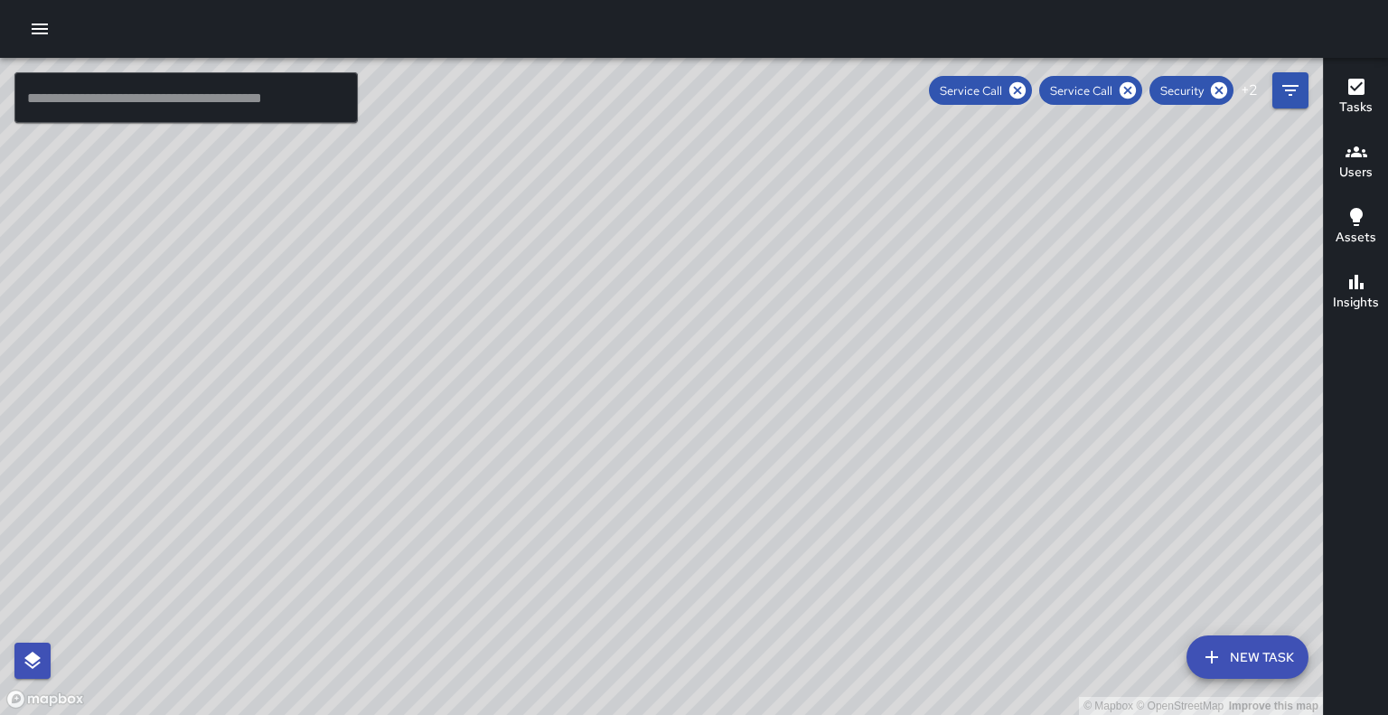
click at [1132, 228] on div "© Mapbox © OpenStreetMap Improve this map" at bounding box center [661, 386] width 1323 height 657
drag, startPoint x: 1132, startPoint y: 228, endPoint x: 1020, endPoint y: 357, distance: 171.1
